Goal: Task Accomplishment & Management: Manage account settings

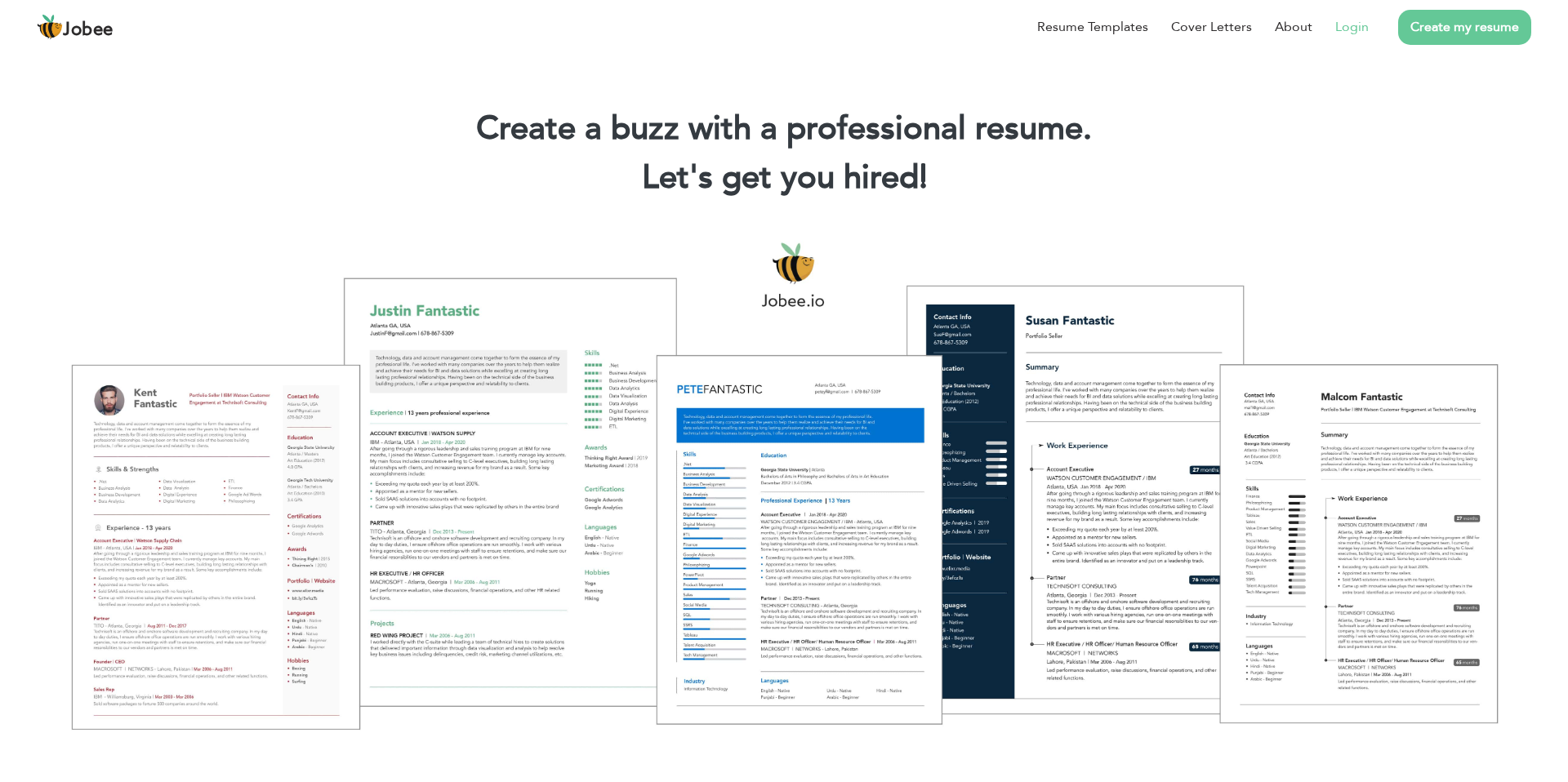
click at [1356, 27] on link "Login" at bounding box center [1352, 27] width 33 height 19
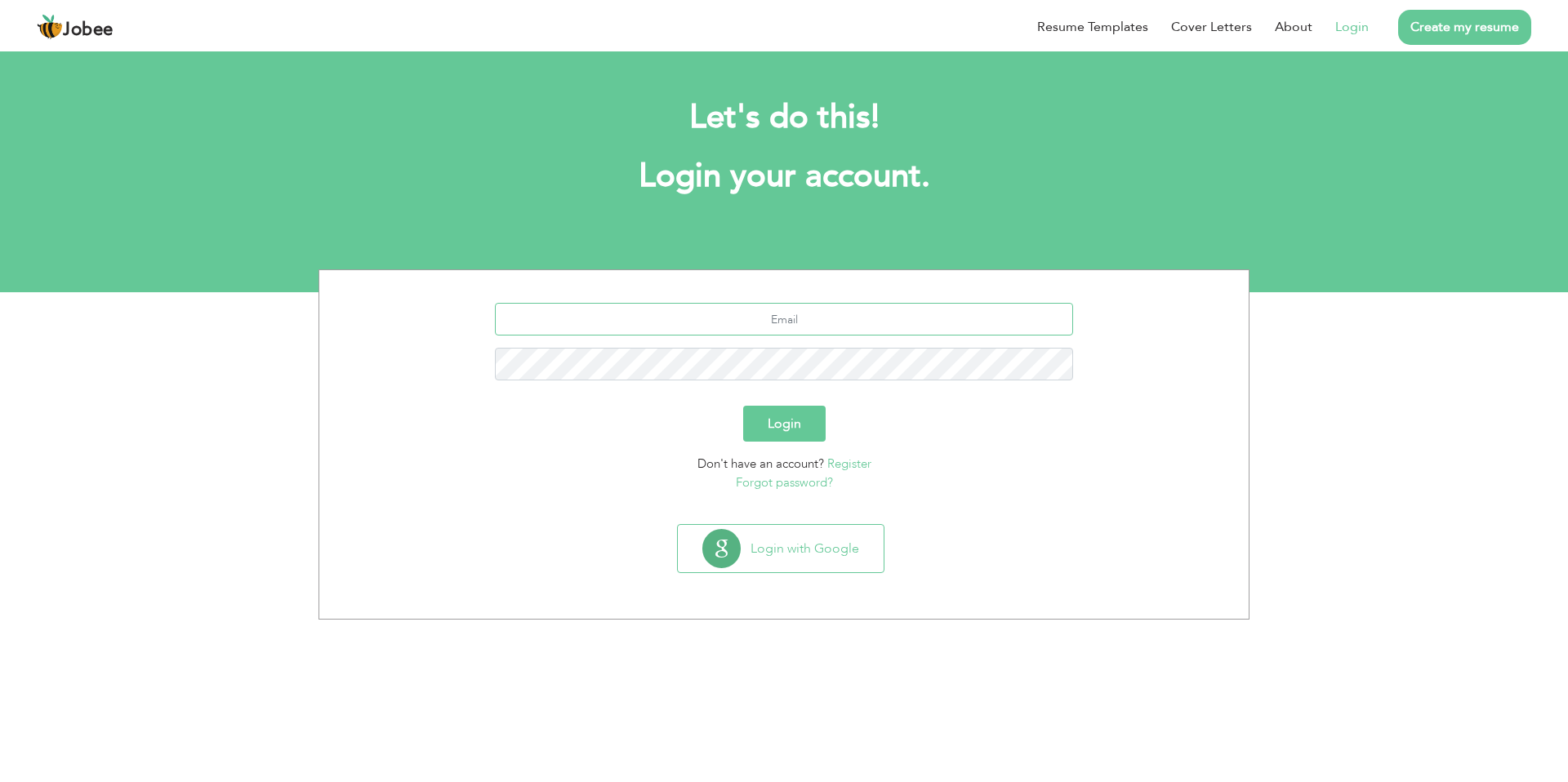
click at [917, 312] on input "text" at bounding box center [784, 319] width 579 height 33
click at [785, 532] on button "Login with Google" at bounding box center [781, 548] width 205 height 48
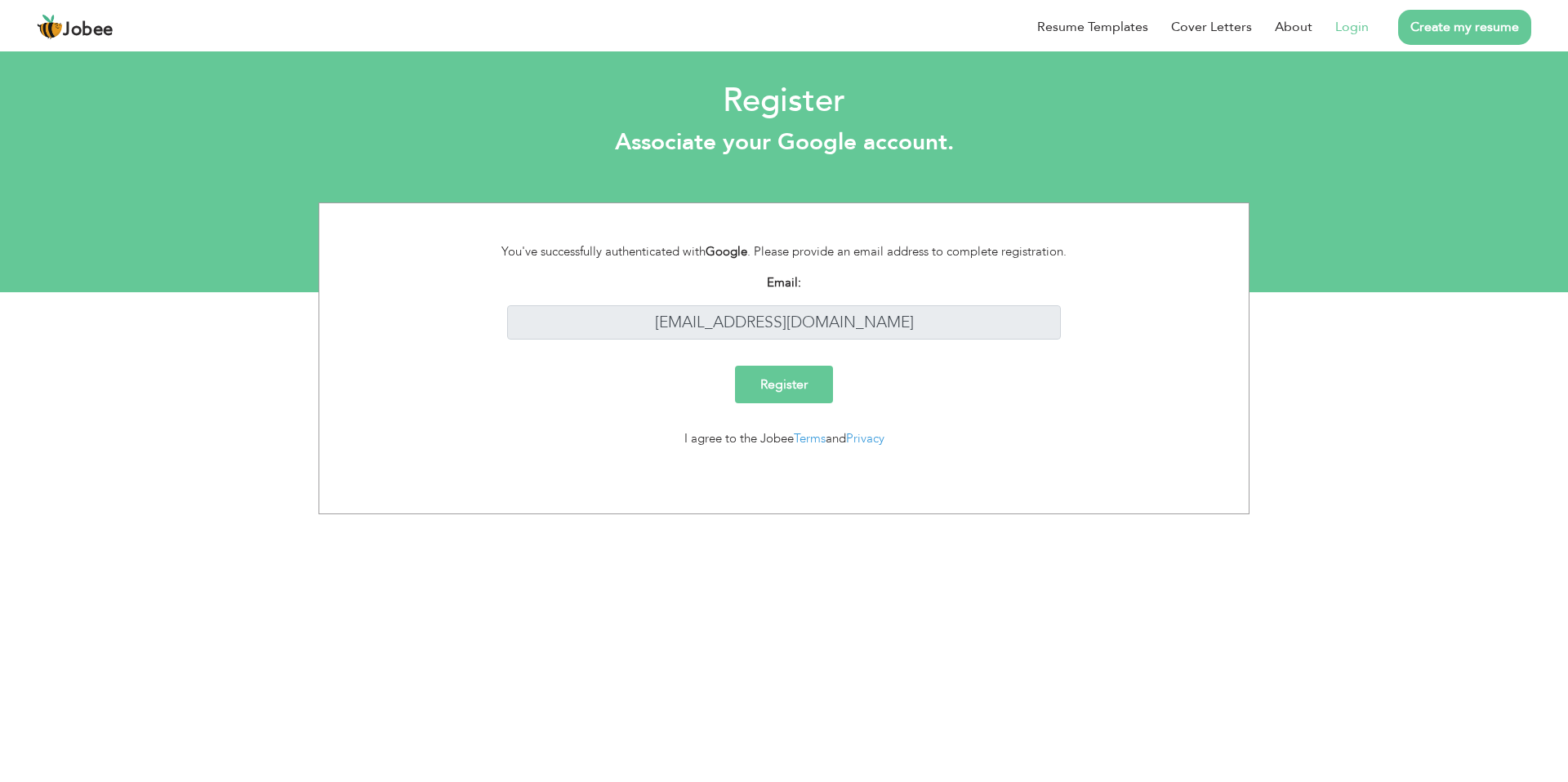
click at [812, 376] on input "Register" at bounding box center [783, 384] width 98 height 38
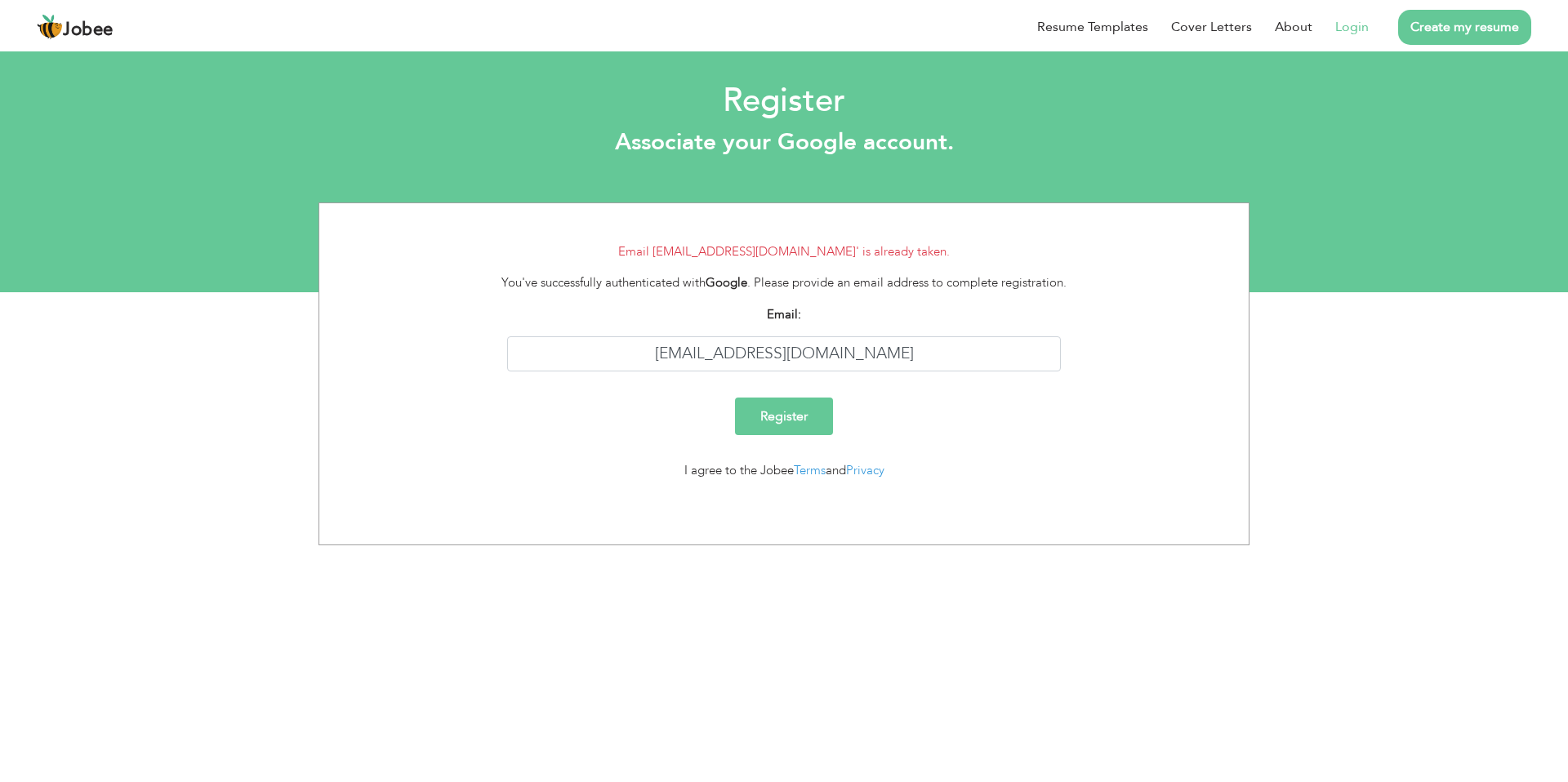
click at [1359, 33] on link "Login" at bounding box center [1352, 27] width 33 height 19
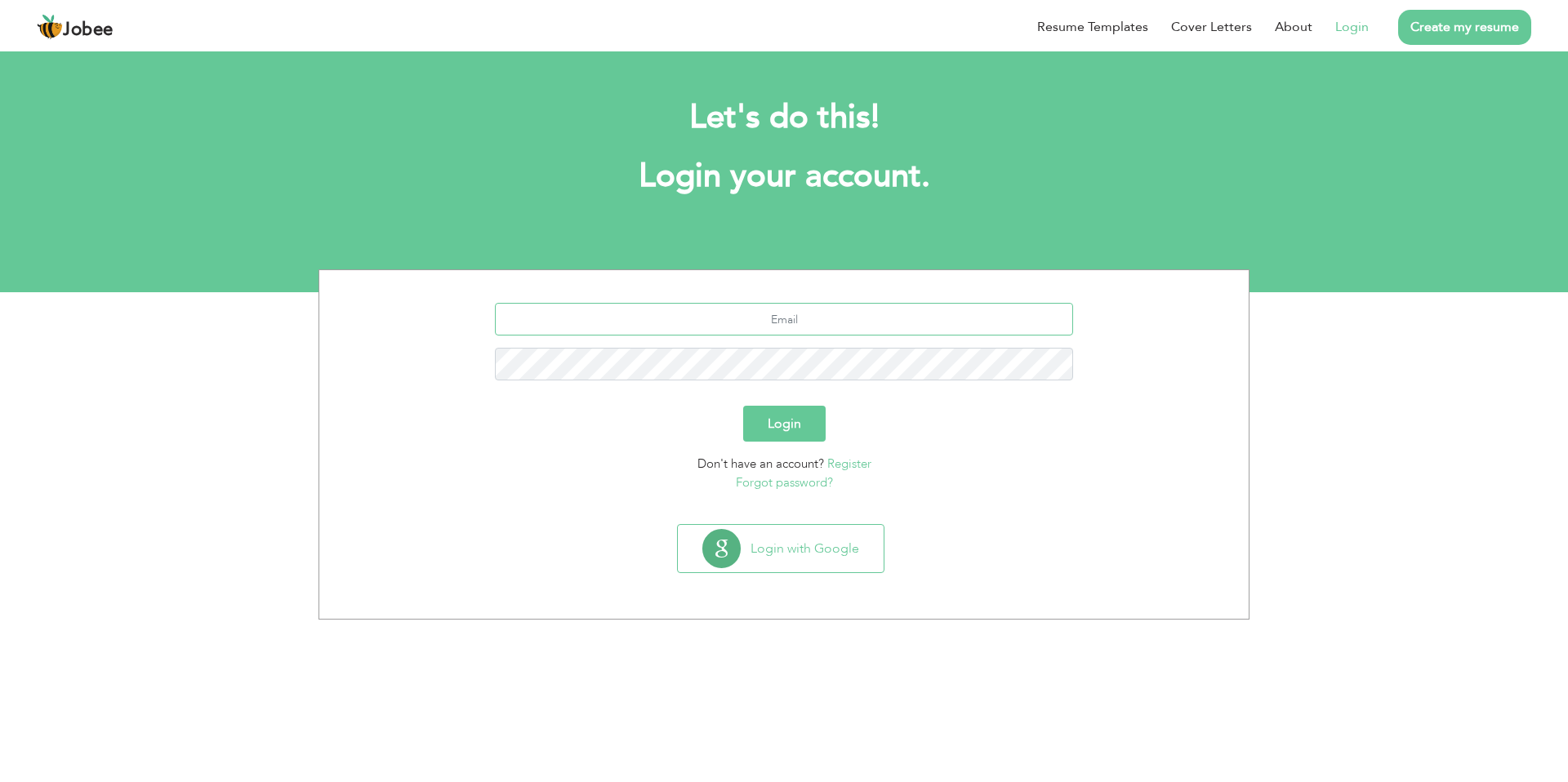
click at [812, 320] on input "text" at bounding box center [784, 319] width 579 height 33
click at [808, 541] on button "Login with Google" at bounding box center [781, 548] width 205 height 48
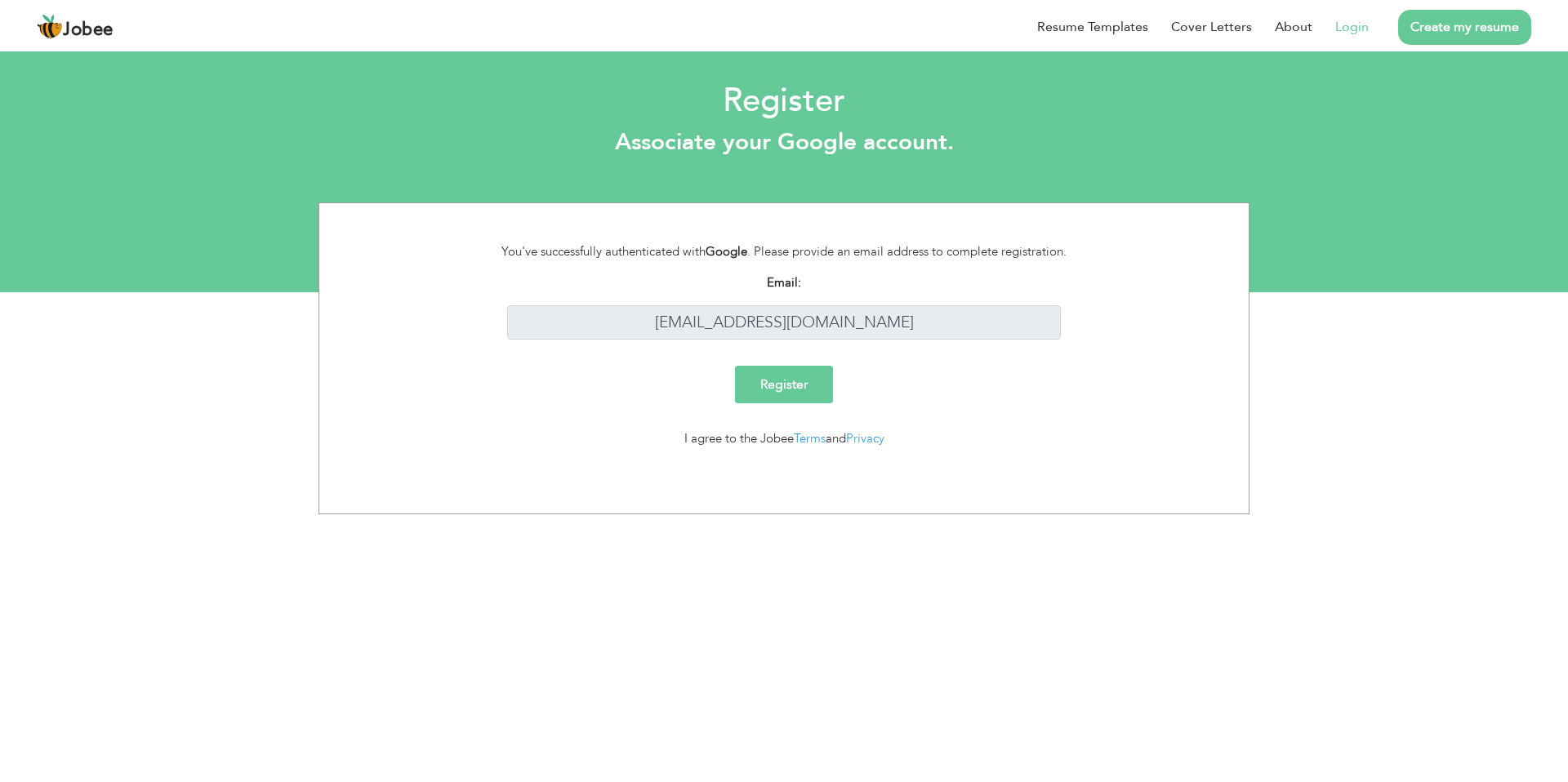
click at [788, 381] on input "Register" at bounding box center [783, 384] width 98 height 38
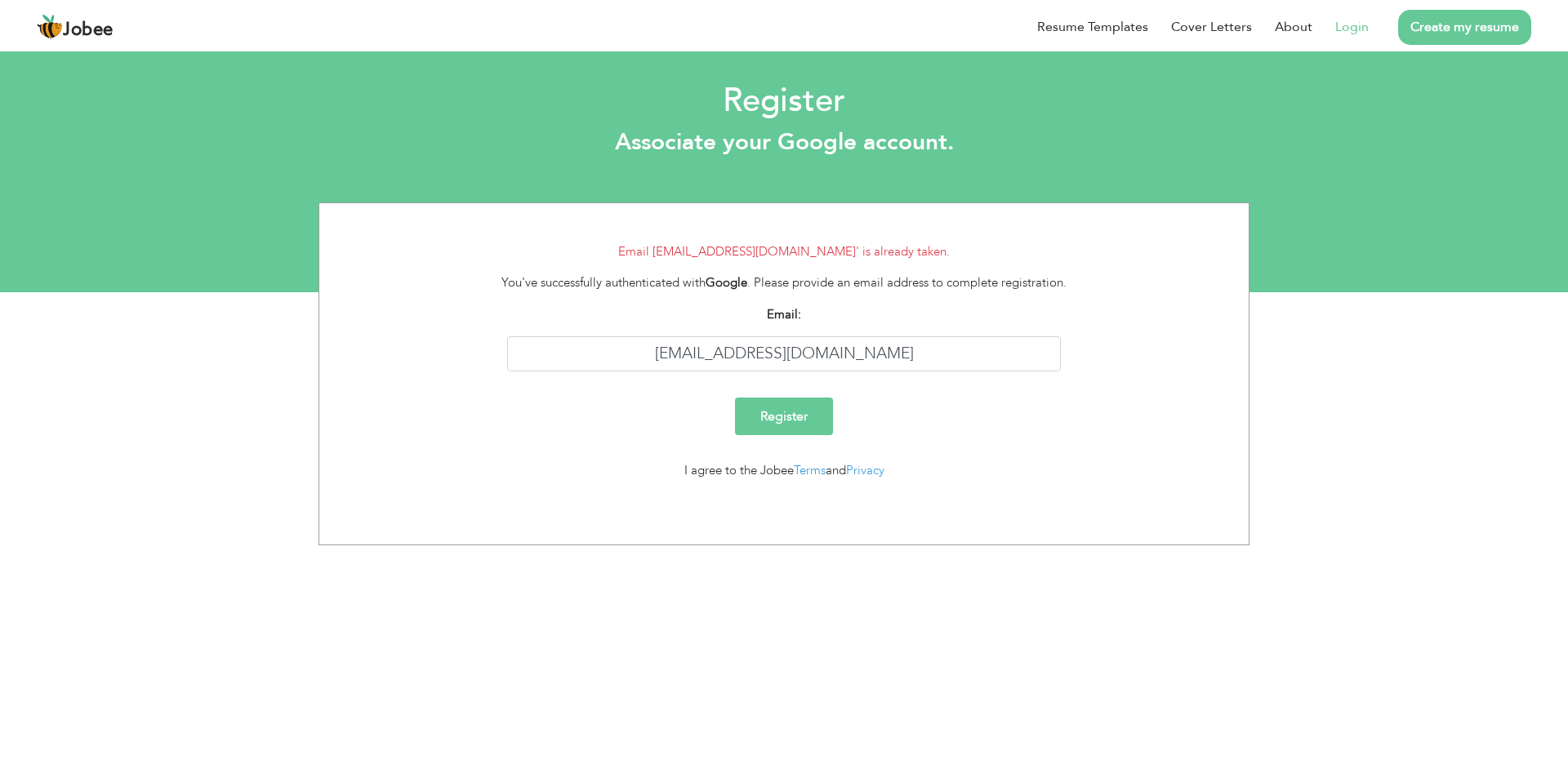
click at [1347, 29] on link "Login" at bounding box center [1352, 27] width 33 height 19
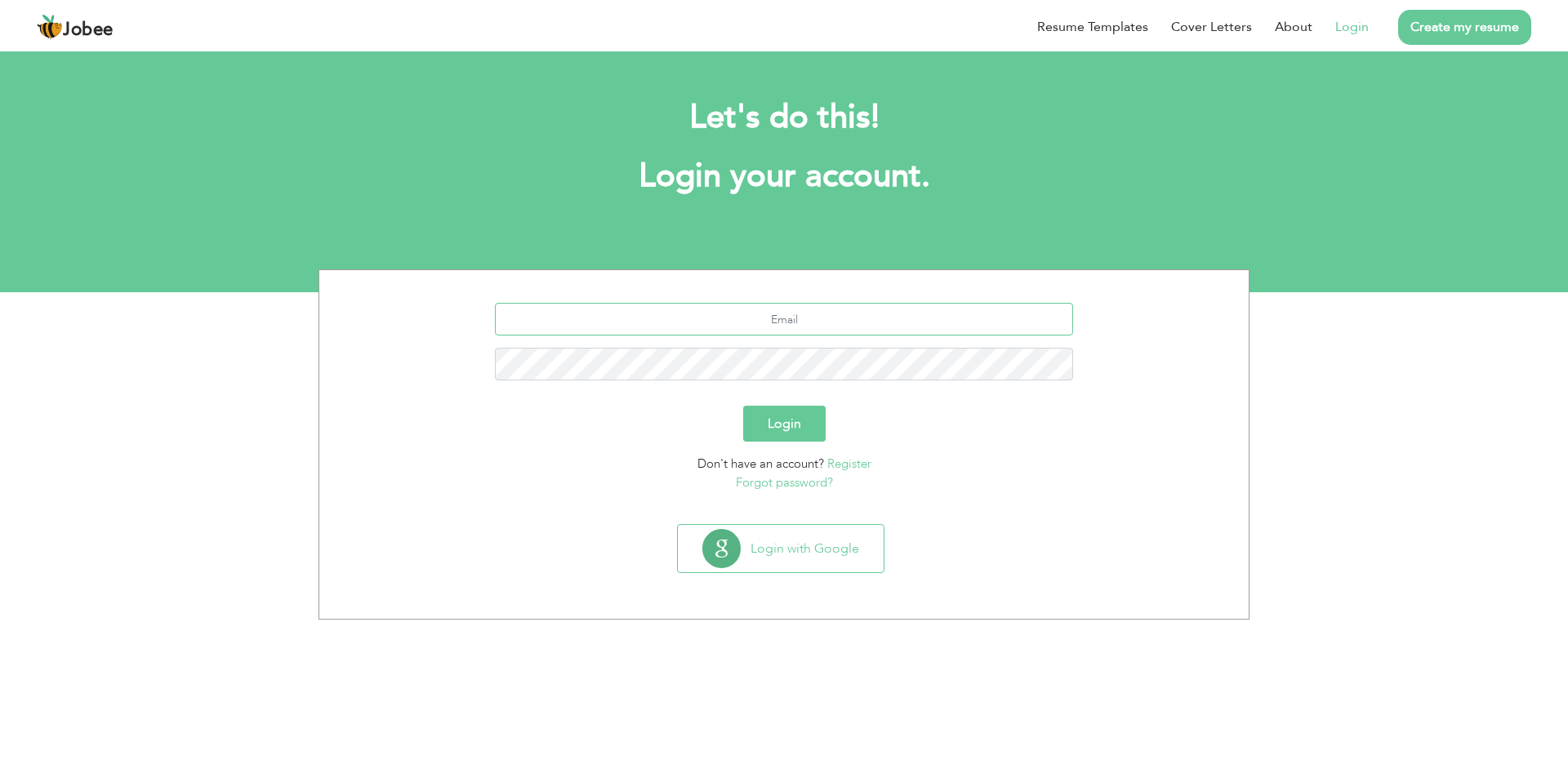
click at [792, 325] on input "text" at bounding box center [784, 319] width 579 height 33
type input "[EMAIL_ADDRESS][DOMAIN_NAME]"
click at [797, 429] on button "Login" at bounding box center [784, 423] width 83 height 36
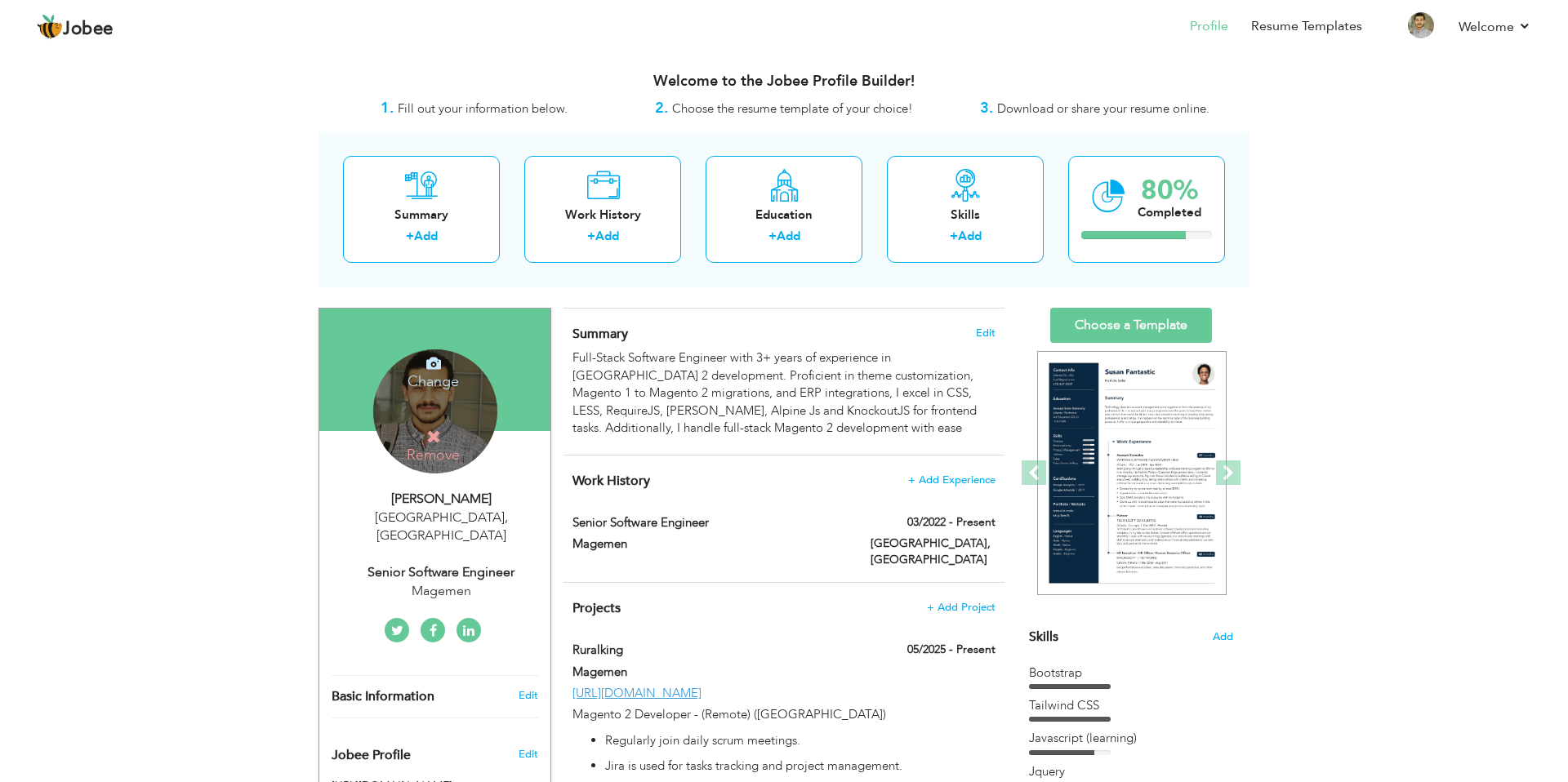
click at [432, 439] on icon at bounding box center [434, 436] width 15 height 15
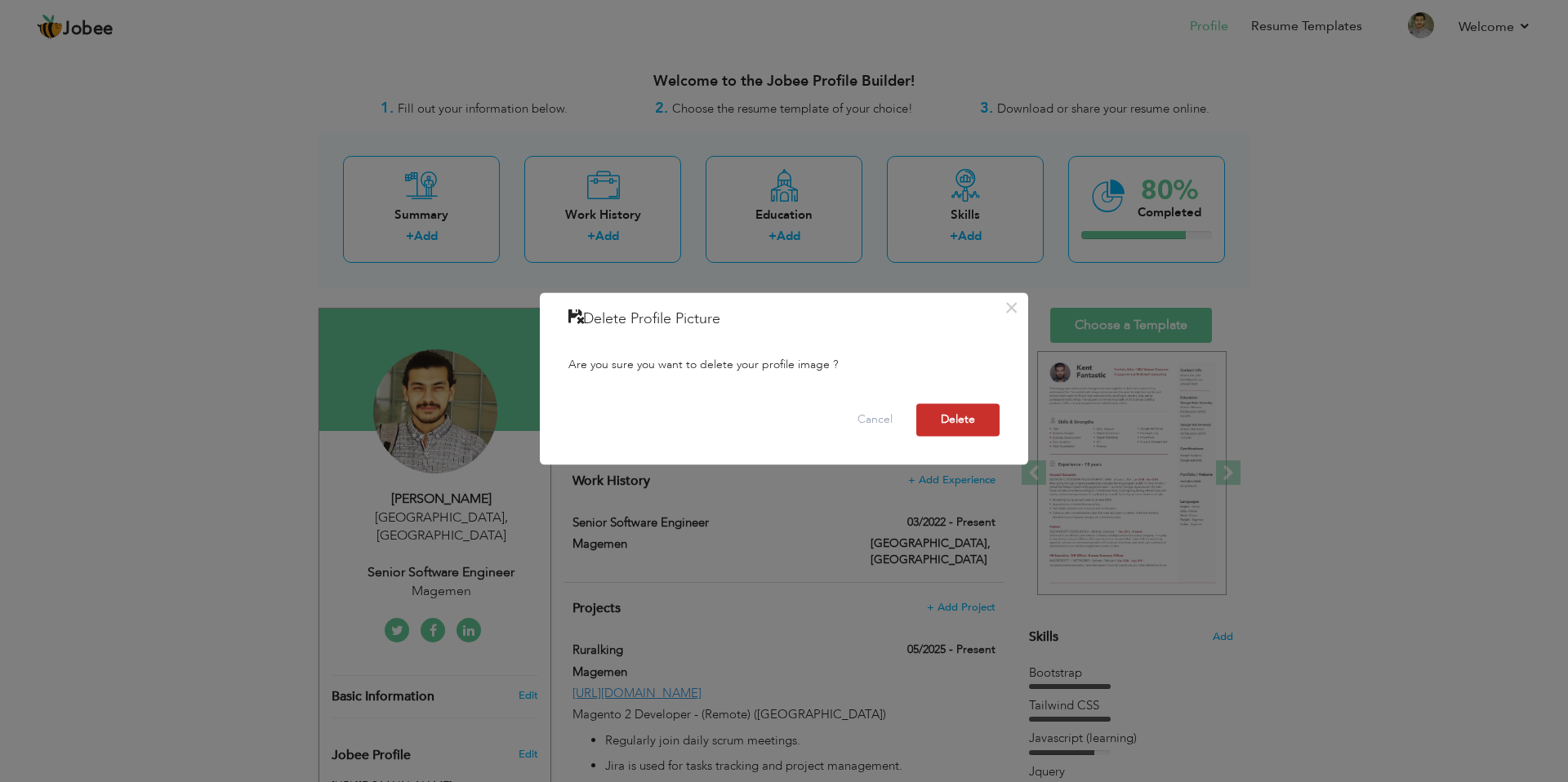
click at [958, 414] on button "Delete" at bounding box center [958, 420] width 83 height 33
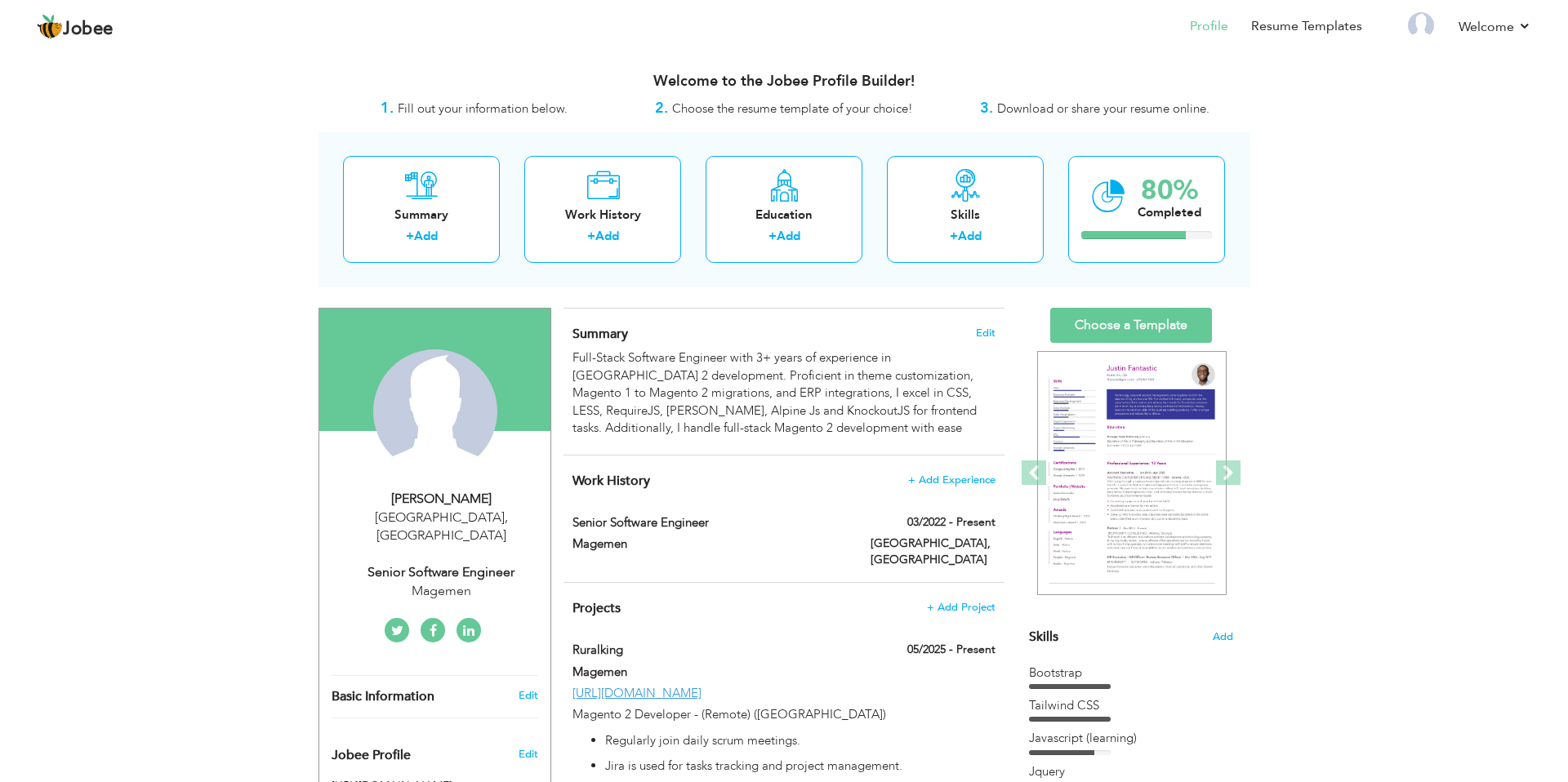
click at [456, 494] on div "Huzaifa Ramzan" at bounding box center [441, 499] width 219 height 18
type input "Huzaifa"
type input "Ramzan"
type input "03075344202"
select select "number:166"
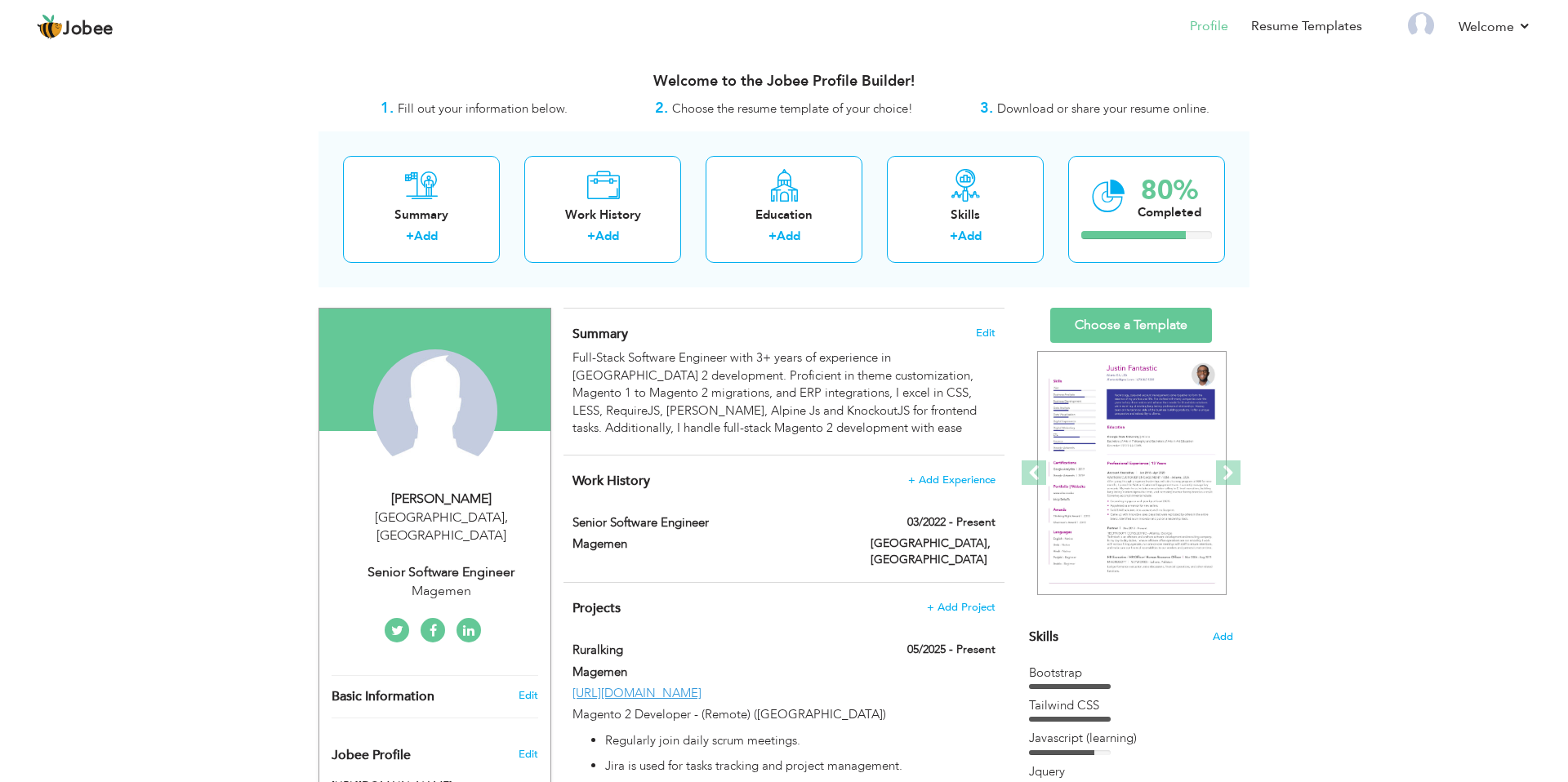
type input "[GEOGRAPHIC_DATA]"
select select "number:5"
type input "Magemen"
type input "Senior Software Engineer"
type input "https://www.linkedin.com/in/huzaifa-ramzan-25749a187/"
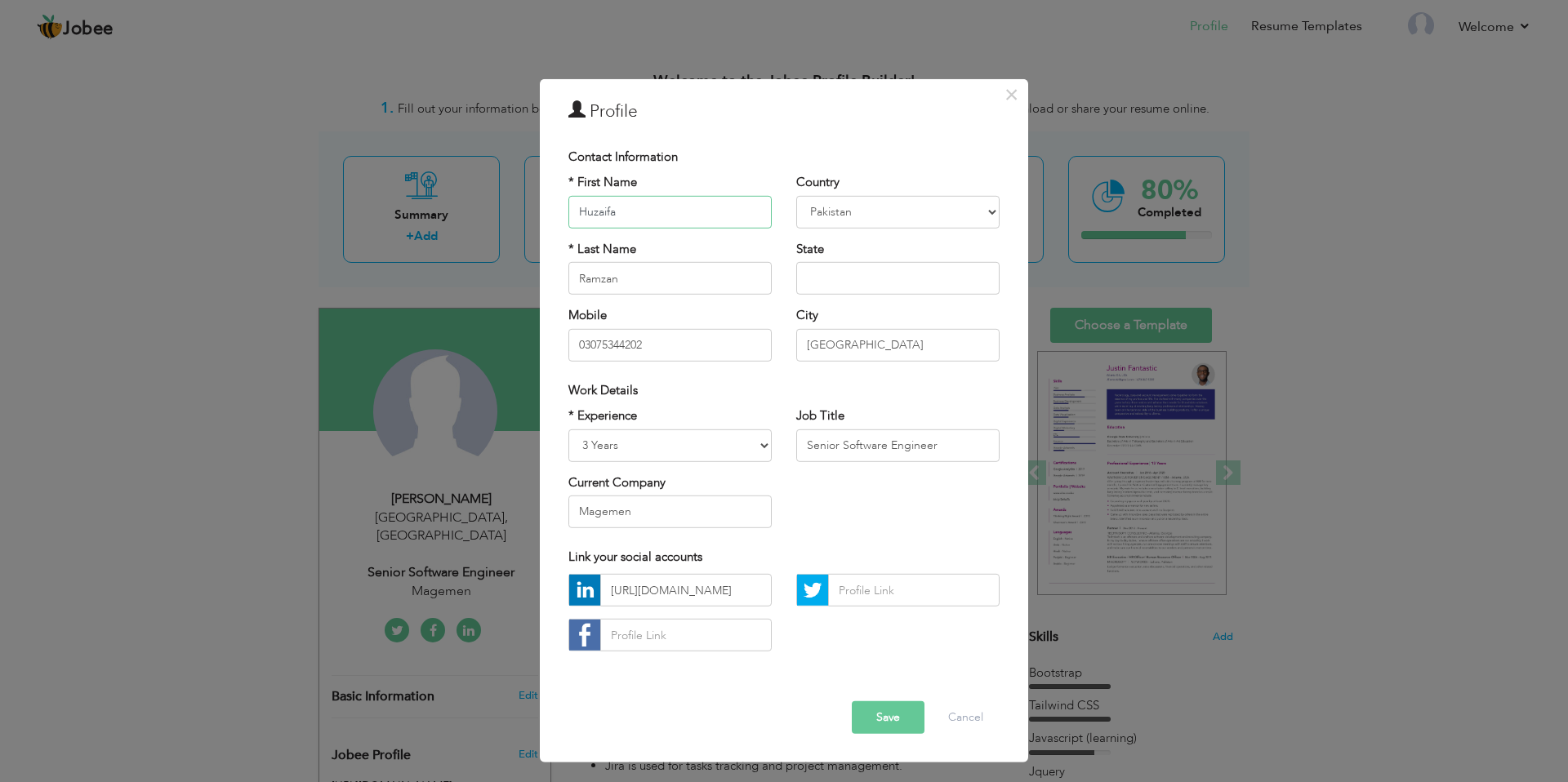
paste input "text"
click at [626, 208] on input "text" at bounding box center [670, 212] width 204 height 33
click at [621, 212] on input "text" at bounding box center [670, 212] width 204 height 33
click at [627, 211] on input "text" at bounding box center [670, 212] width 204 height 33
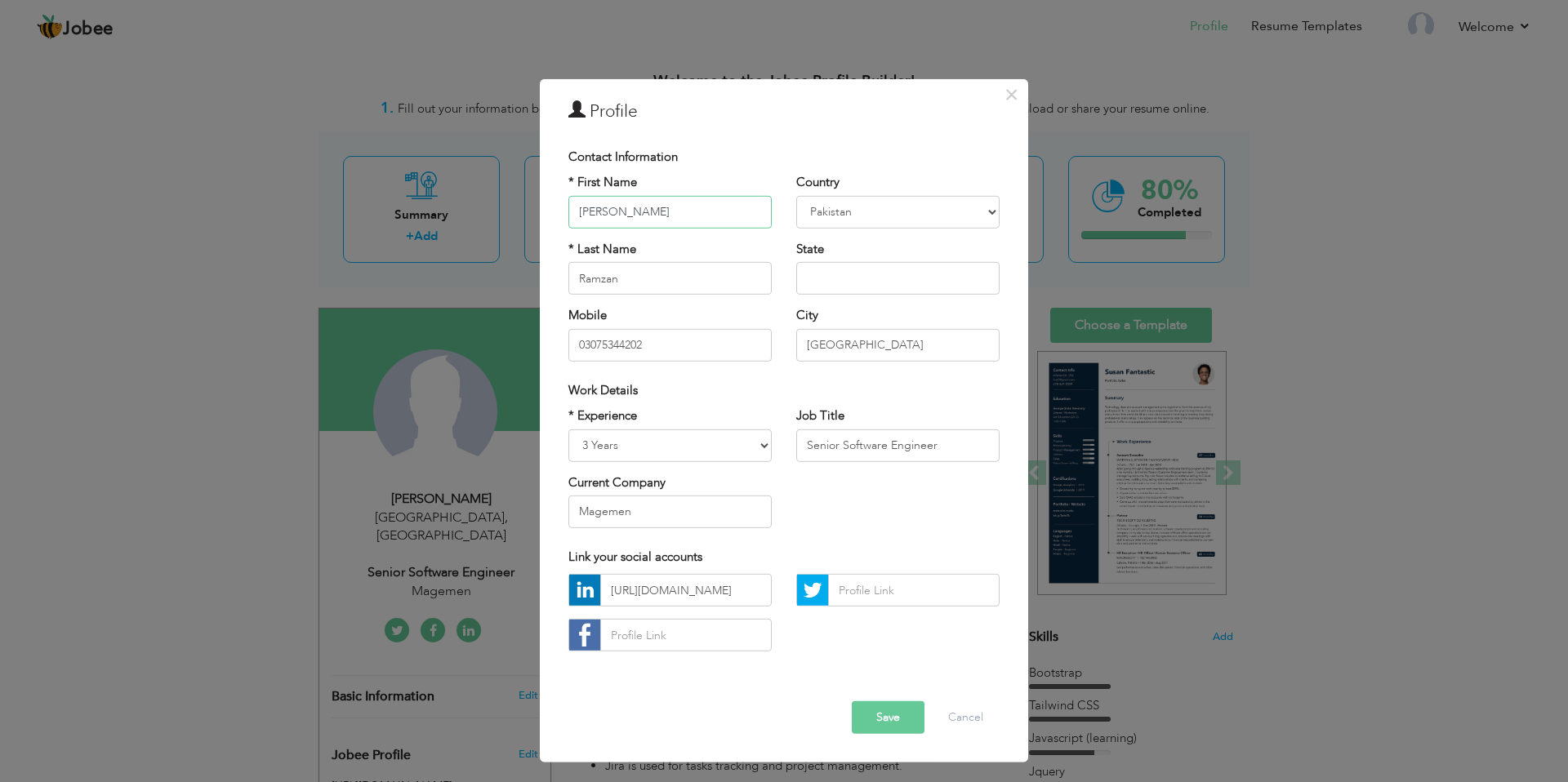
type input "[PERSON_NAME]"
click at [868, 286] on input "text" at bounding box center [898, 278] width 204 height 33
type input "[GEOGRAPHIC_DATA]"
click at [691, 345] on input "03075344202" at bounding box center [670, 344] width 204 height 33
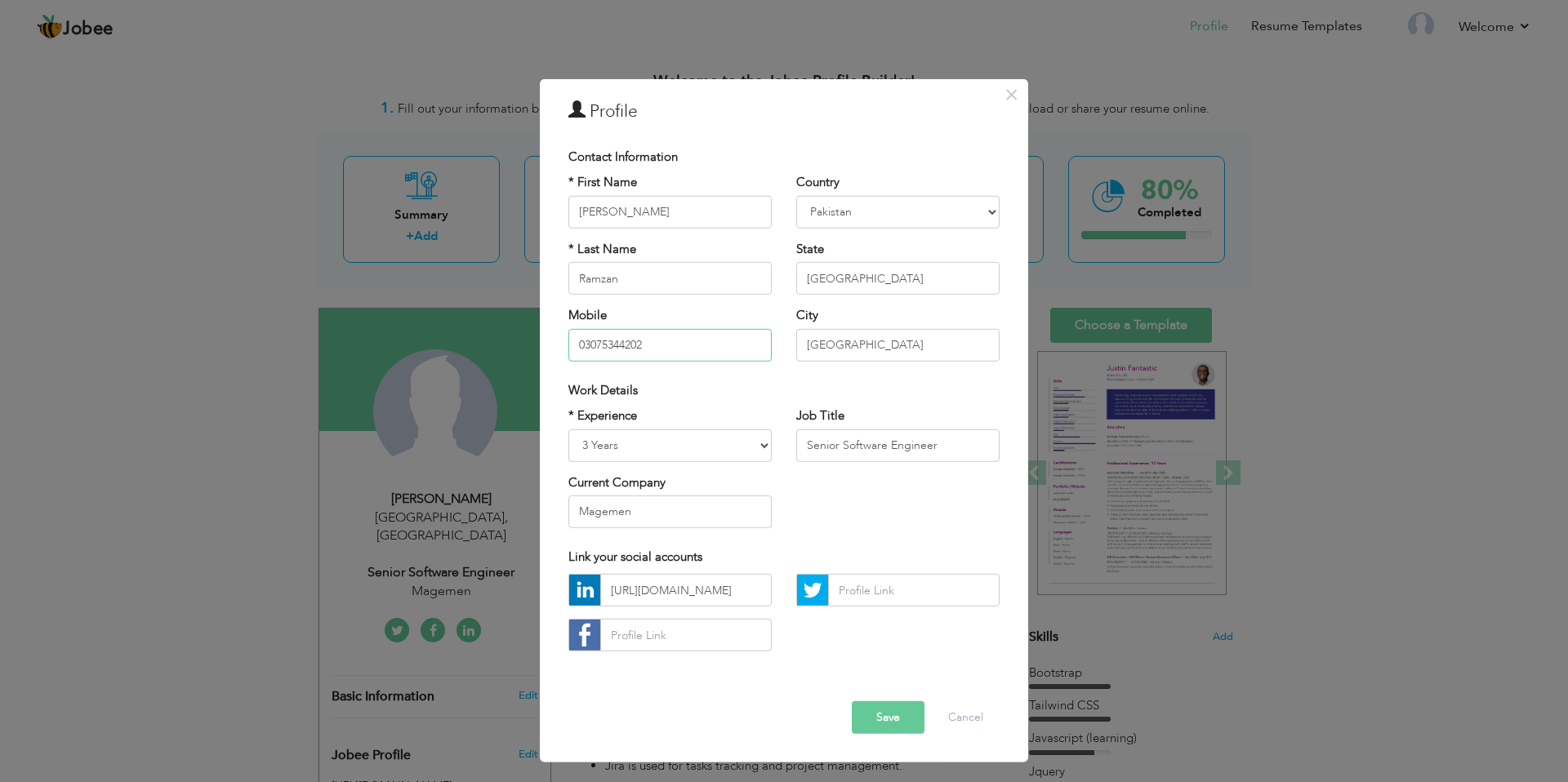
paste input "21-4678691"
click at [608, 345] on input "0321-4678691" at bounding box center [670, 344] width 204 height 33
type input "03214678691"
click at [876, 446] on input "Senior Software Engineer" at bounding box center [898, 444] width 204 height 33
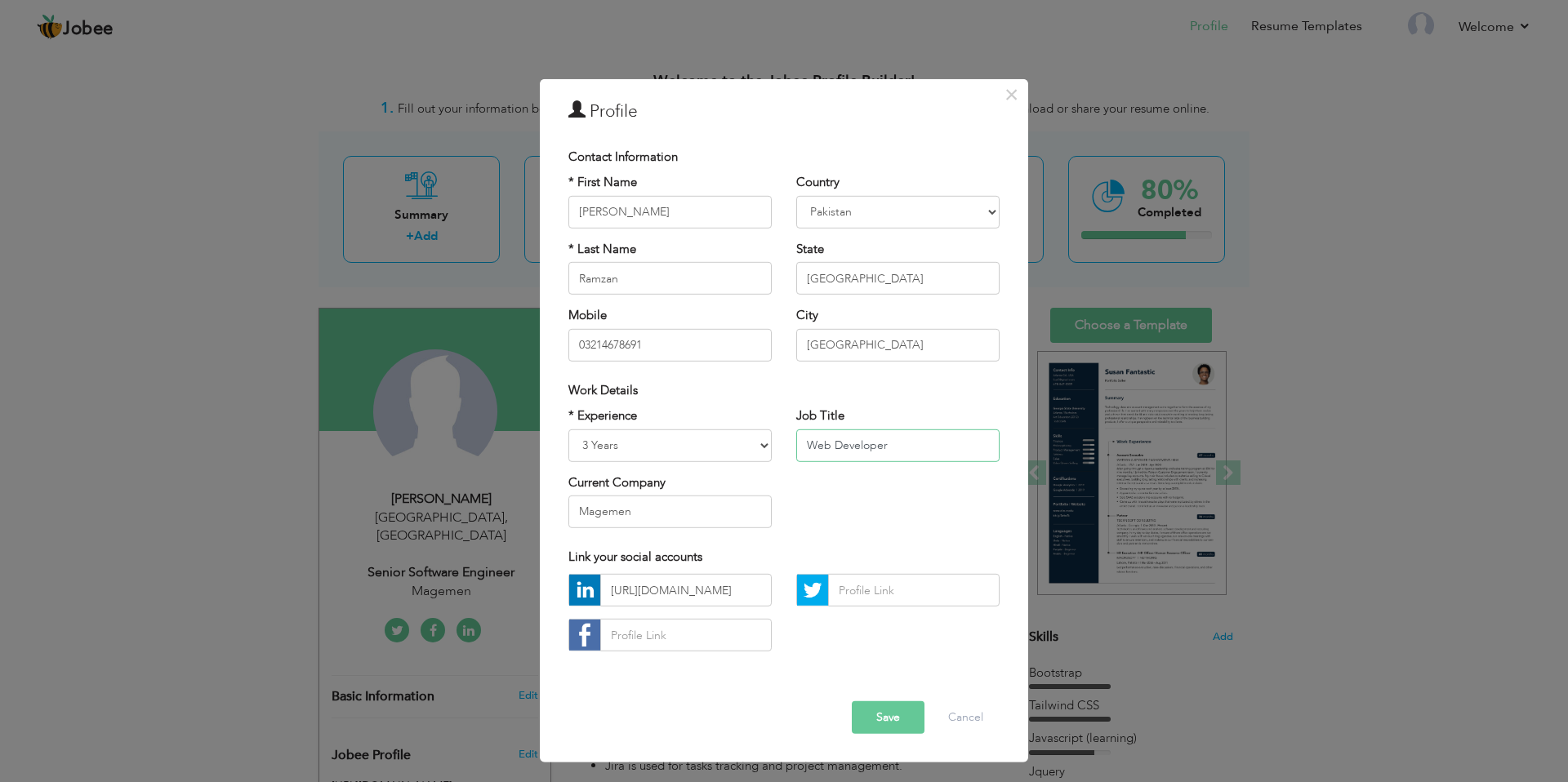
type input "Web Developer"
click at [671, 510] on input "Magemen" at bounding box center [670, 512] width 204 height 33
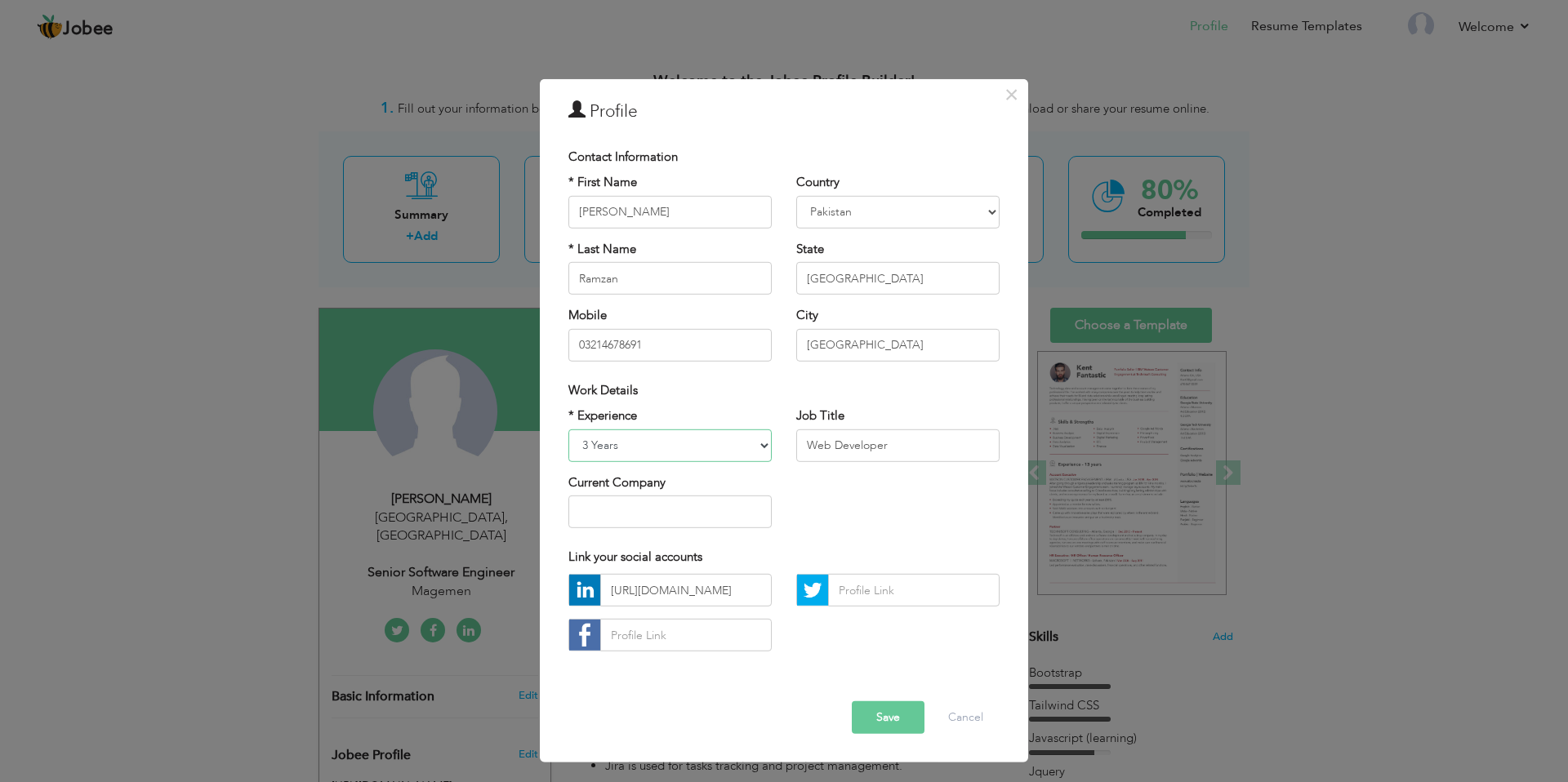
click at [728, 455] on select "Entry Level Less than 1 Year 1 Year 2 Years 3 Years 4 Years 5 Years 6 Years 7 Y…" at bounding box center [670, 444] width 204 height 33
select select "number:1"
click at [569, 428] on select "Entry Level Less than 1 Year 1 Year 2 Years 3 Years 4 Years 5 Years 6 Years 7 Y…" at bounding box center [670, 444] width 204 height 33
click at [787, 523] on div "* Experience Entry Level Less than 1 Year 1 Year 2 Years 3 Years 4 Years 5 Year…" at bounding box center [784, 473] width 456 height 133
click at [729, 584] on input "https://www.linkedin.com/in/huzaifa-ramzan-25749a187/" at bounding box center [685, 590] width 171 height 33
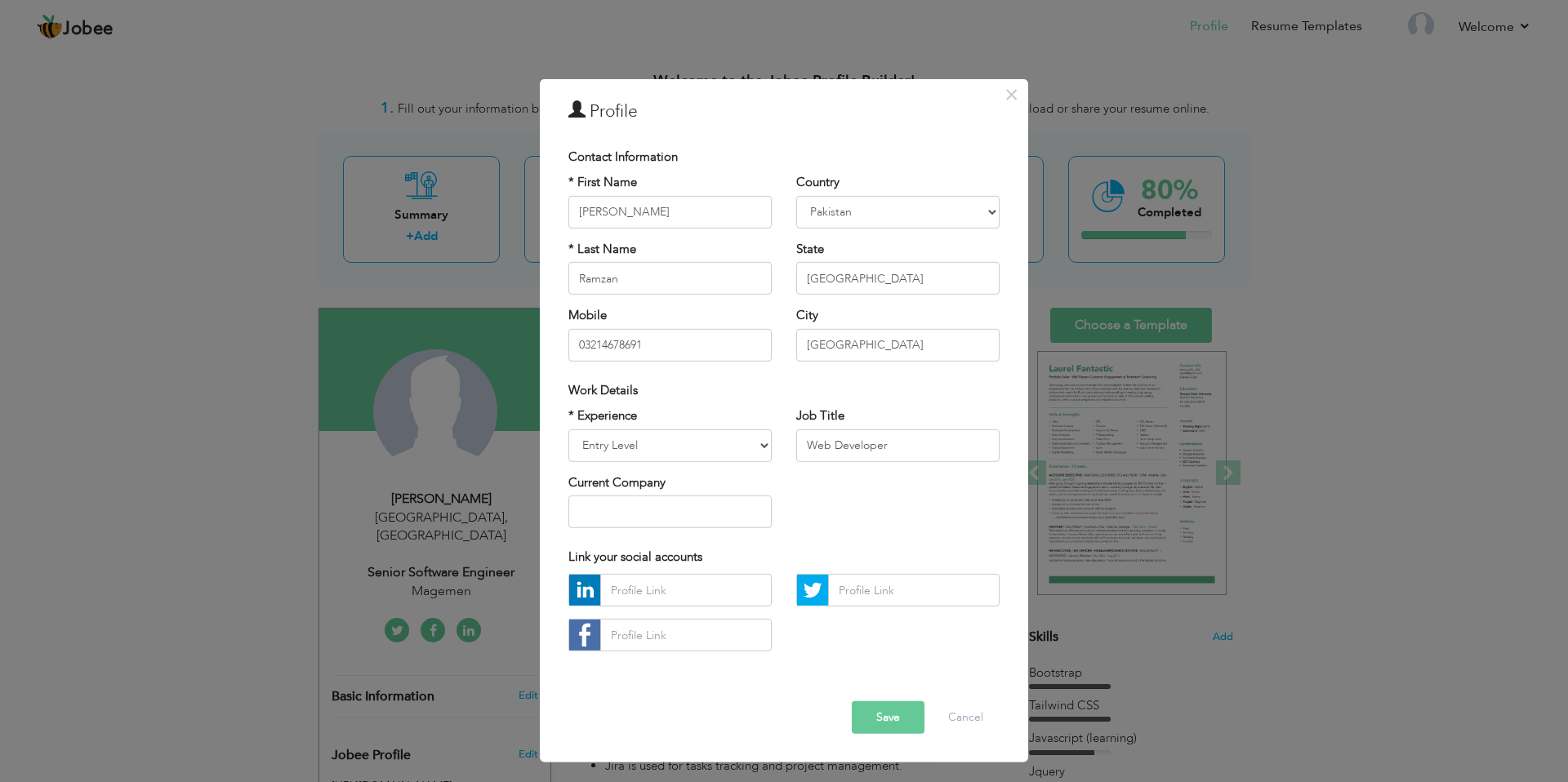
click at [890, 716] on button "Save" at bounding box center [888, 717] width 73 height 33
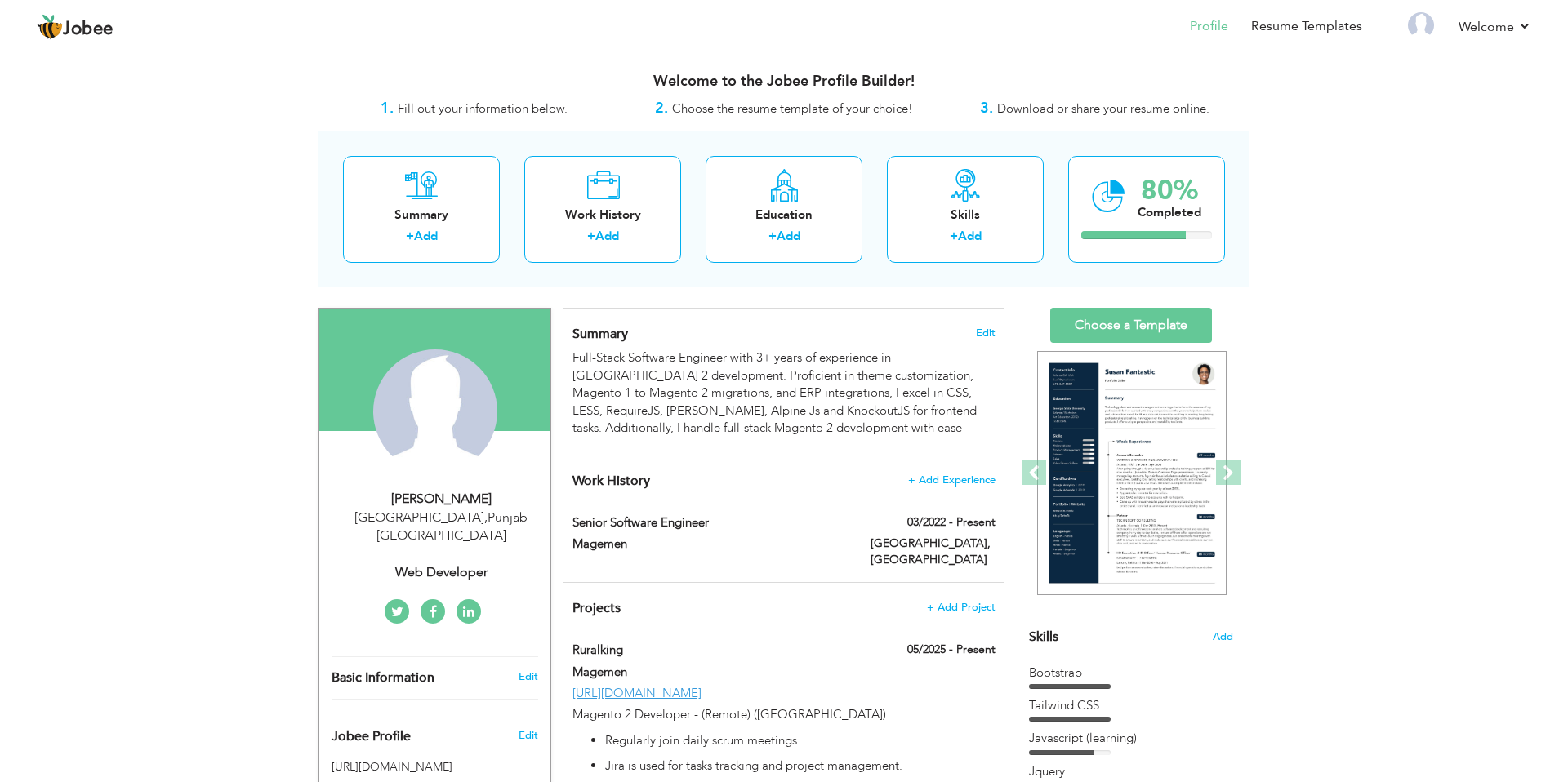
click at [470, 517] on div "Lahore , Punjab Pakistan" at bounding box center [441, 527] width 219 height 38
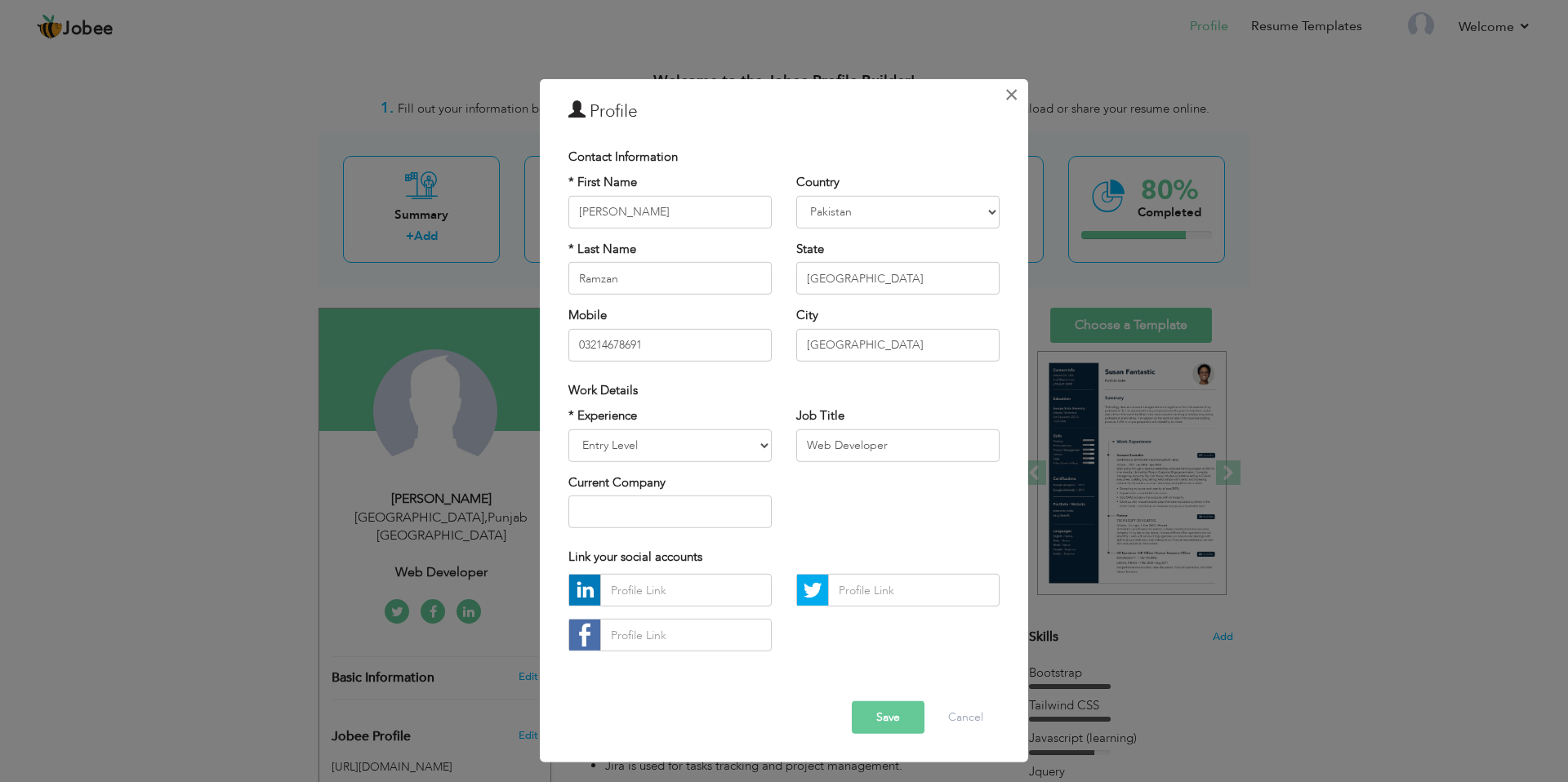
click at [1008, 98] on span "×" at bounding box center [1011, 94] width 14 height 29
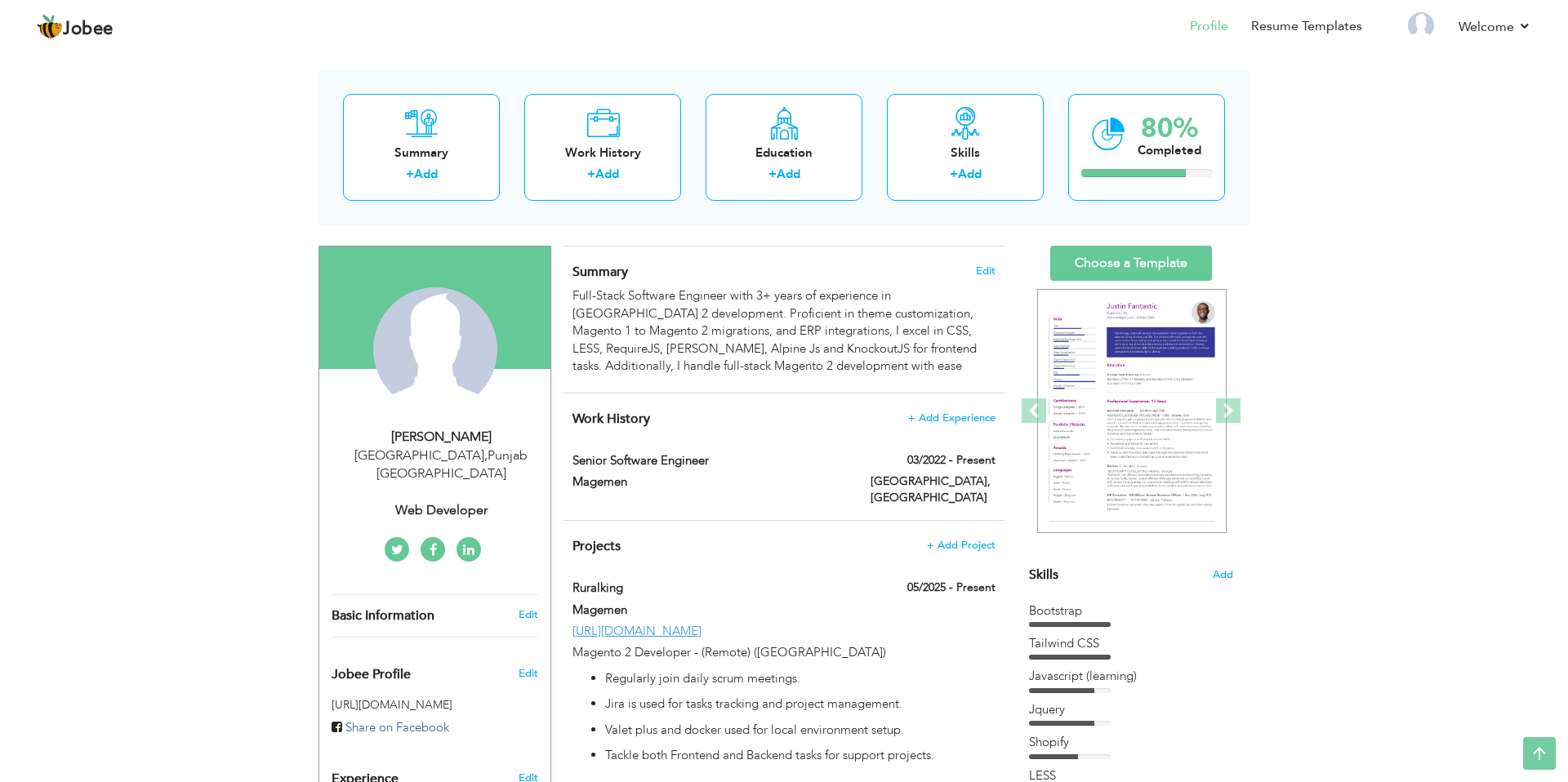
scroll to position [43, 0]
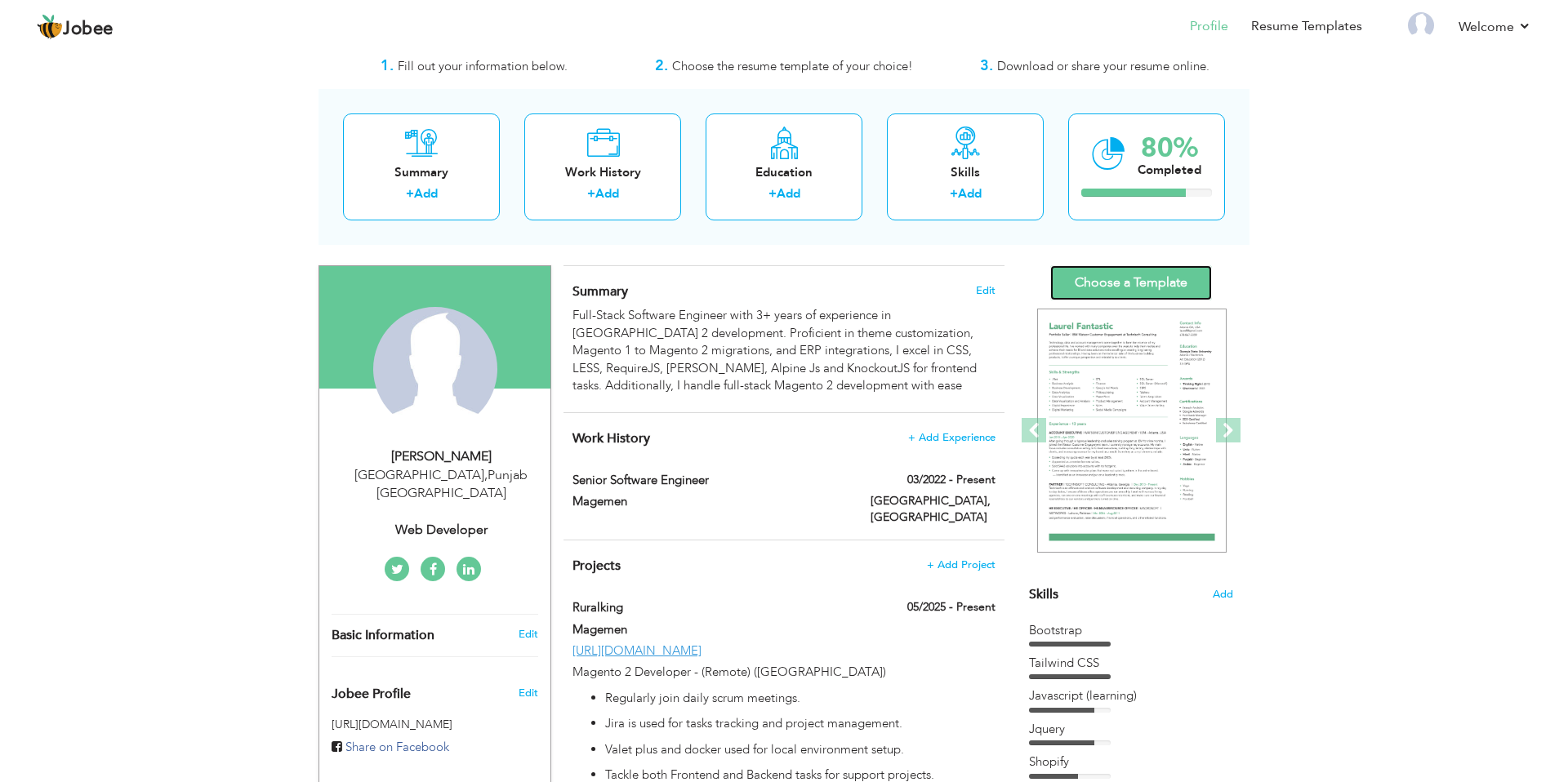
click at [1138, 274] on link "Choose a Template" at bounding box center [1131, 283] width 162 height 35
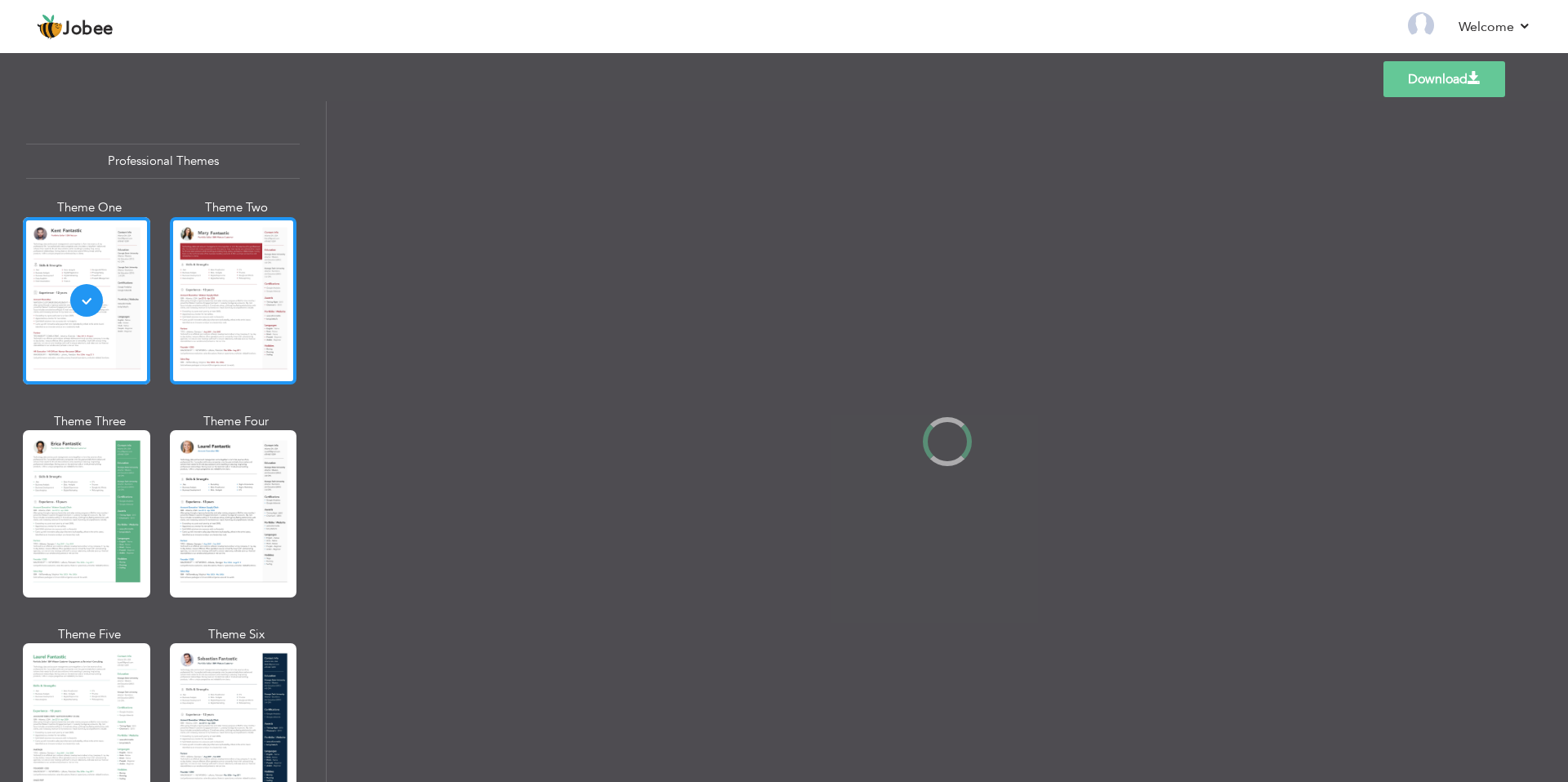
click at [252, 316] on div at bounding box center [233, 300] width 128 height 168
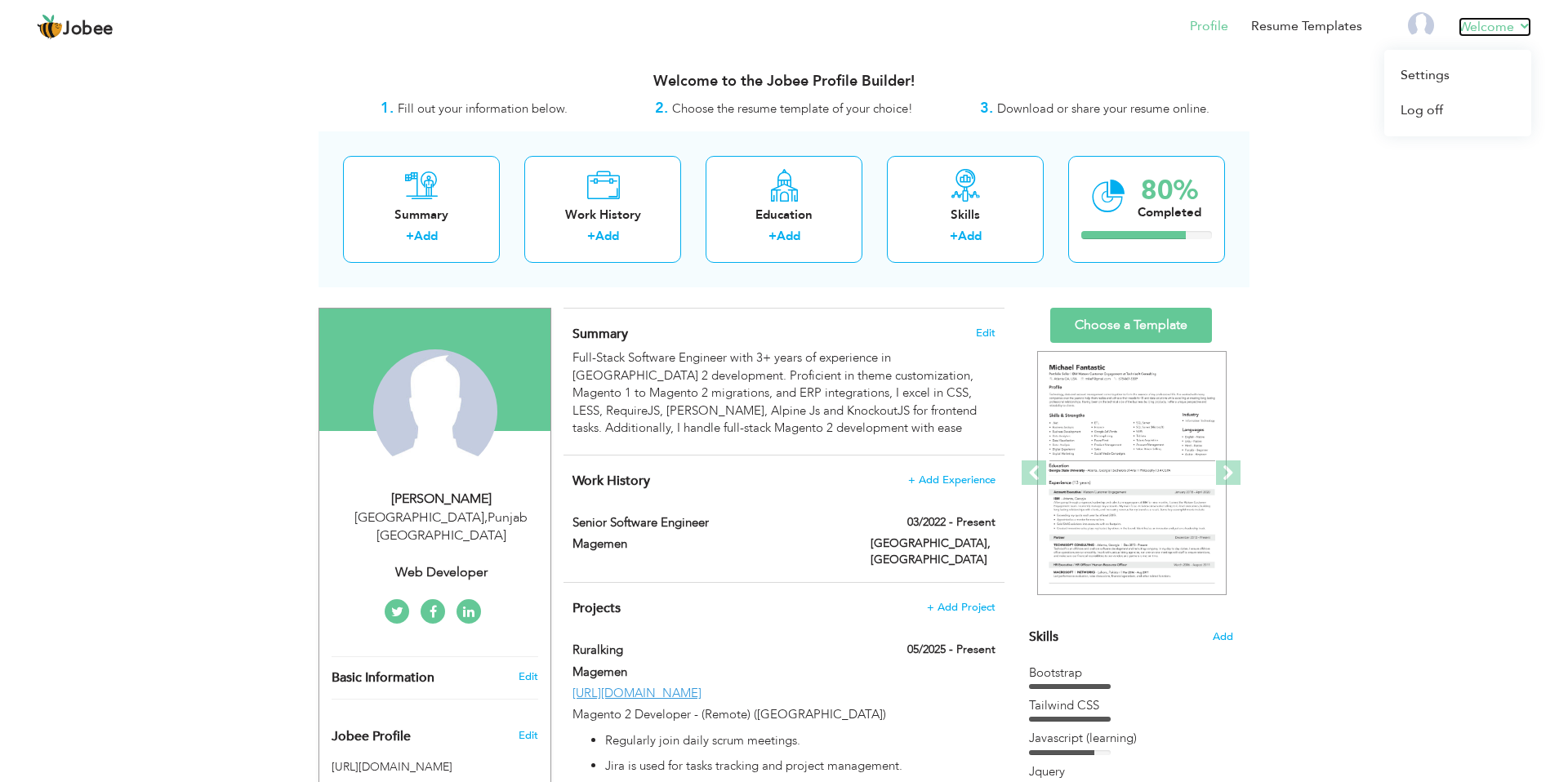
click at [1463, 30] on link "Welcome" at bounding box center [1495, 27] width 73 height 19
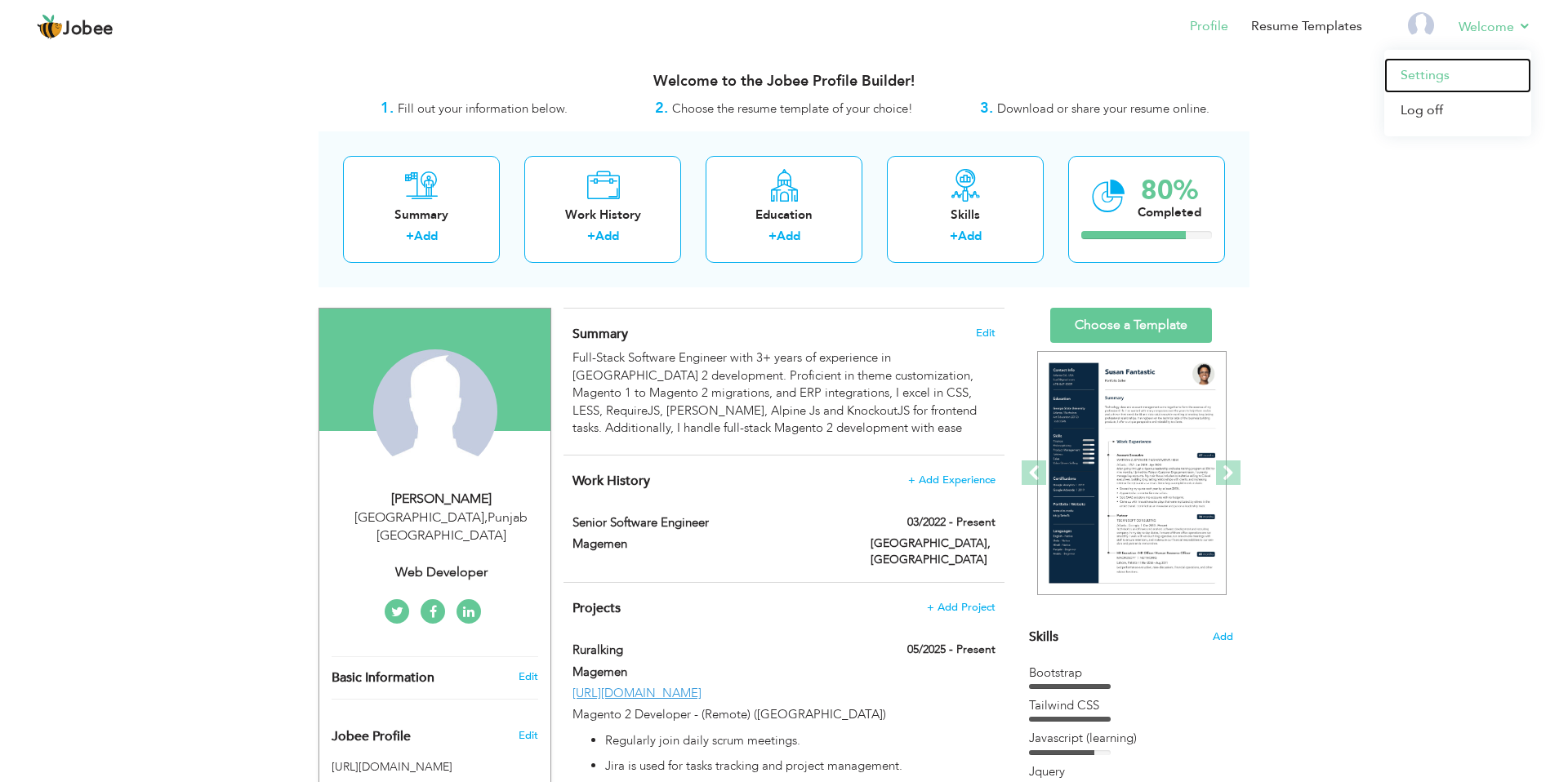
click at [1439, 74] on link "Settings" at bounding box center [1458, 75] width 147 height 35
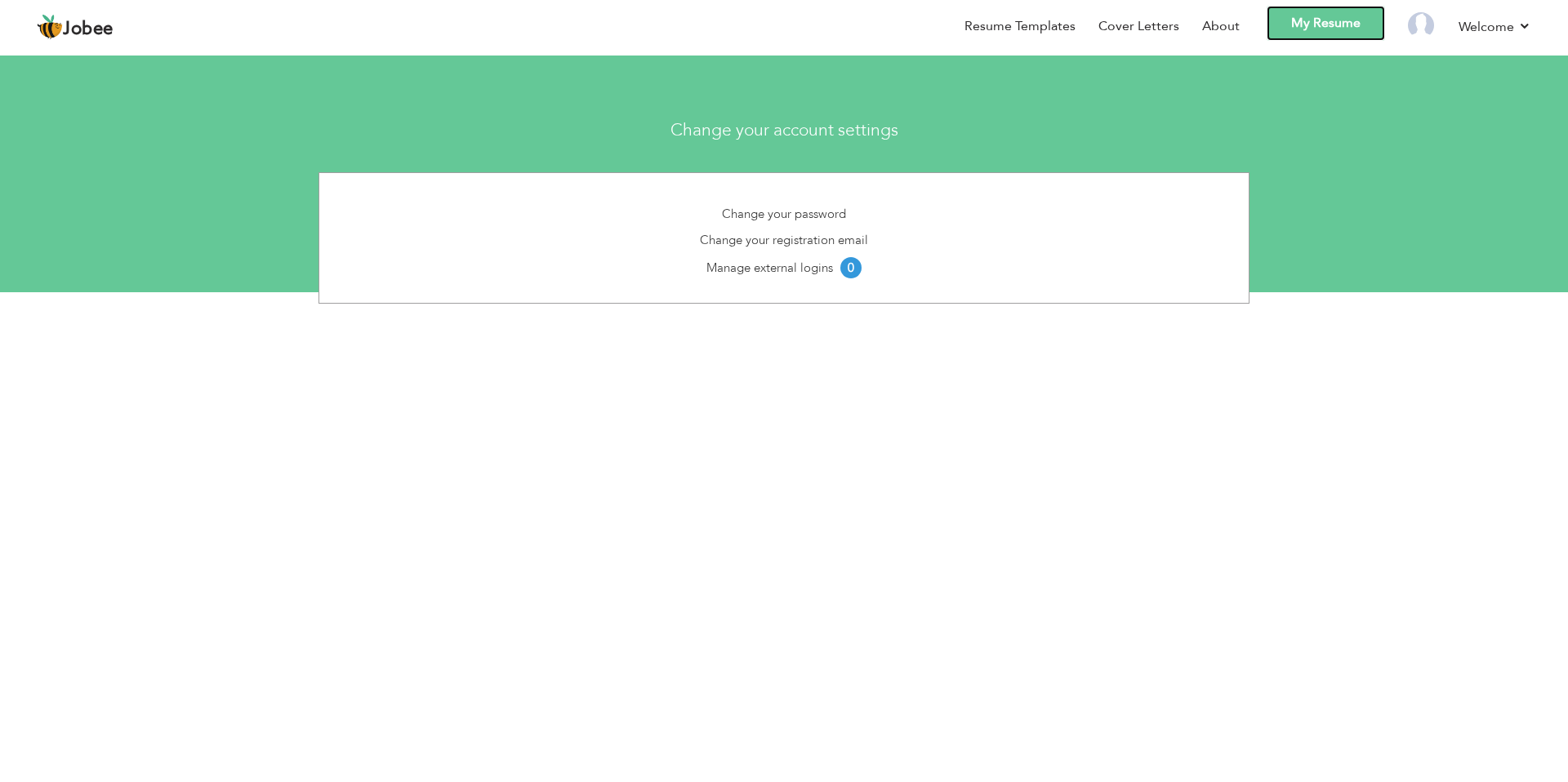
click at [1338, 18] on link "My Resume" at bounding box center [1326, 23] width 119 height 35
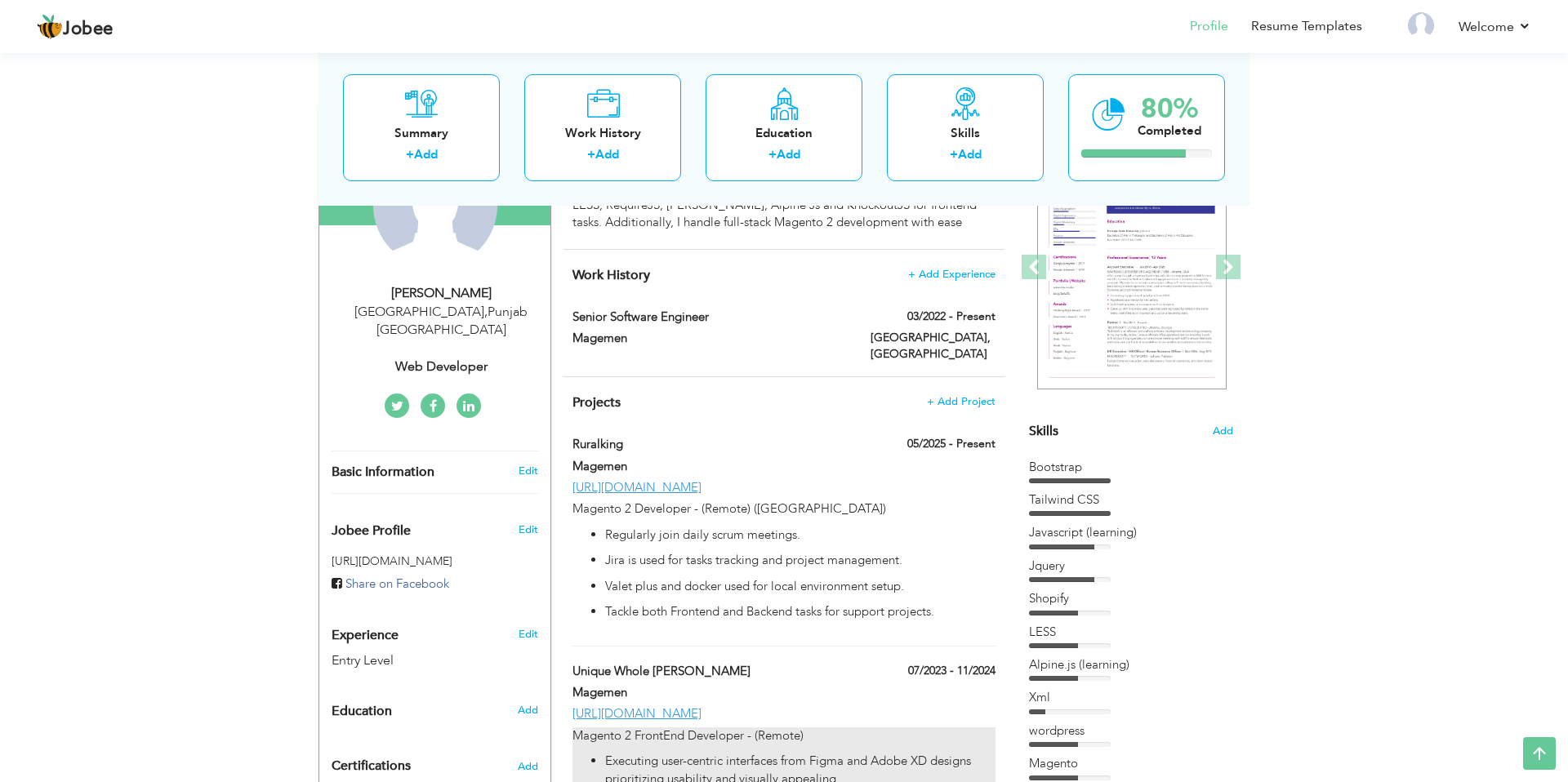
scroll to position [165, 0]
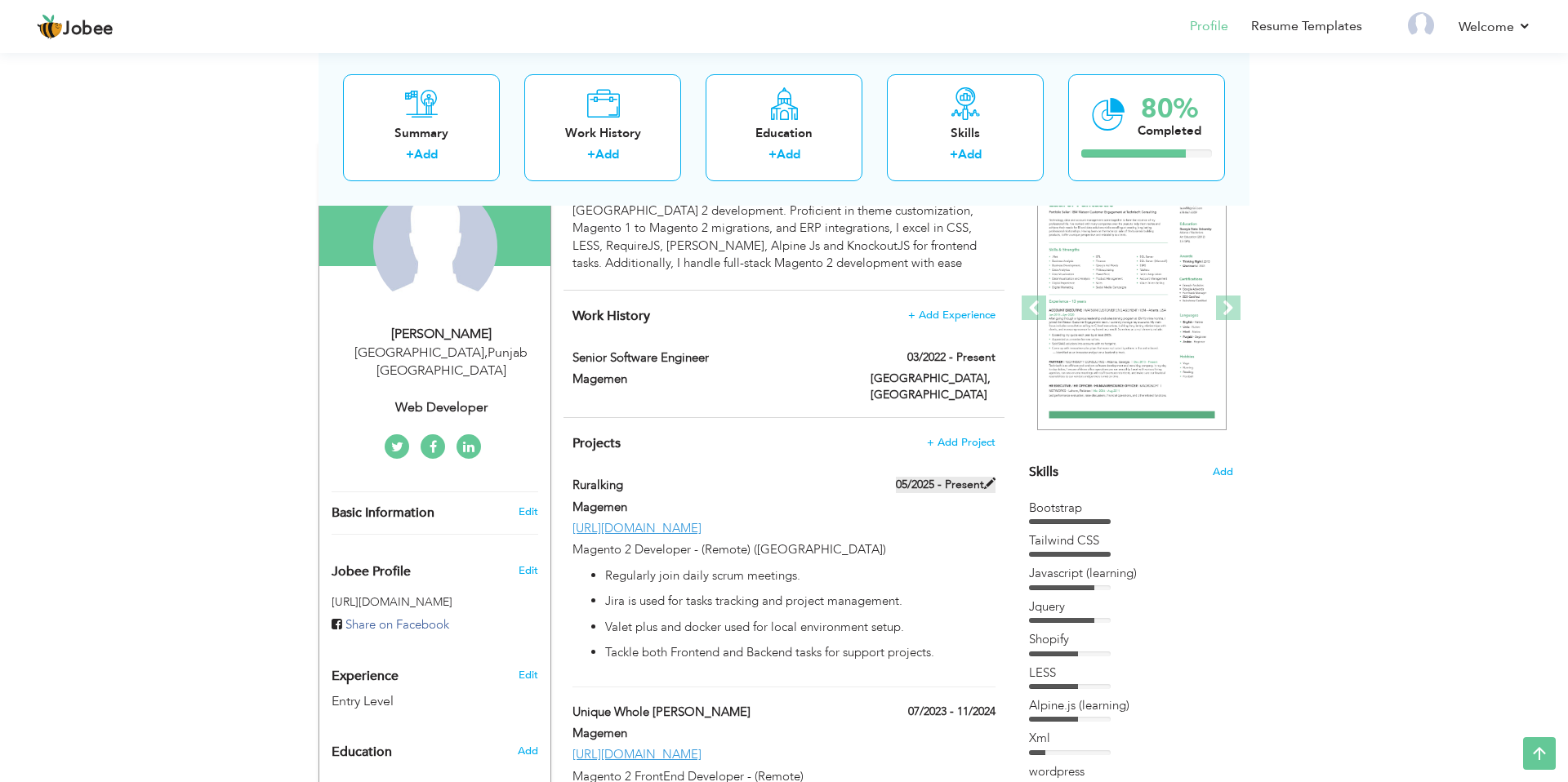
click at [987, 477] on span at bounding box center [990, 483] width 12 height 12
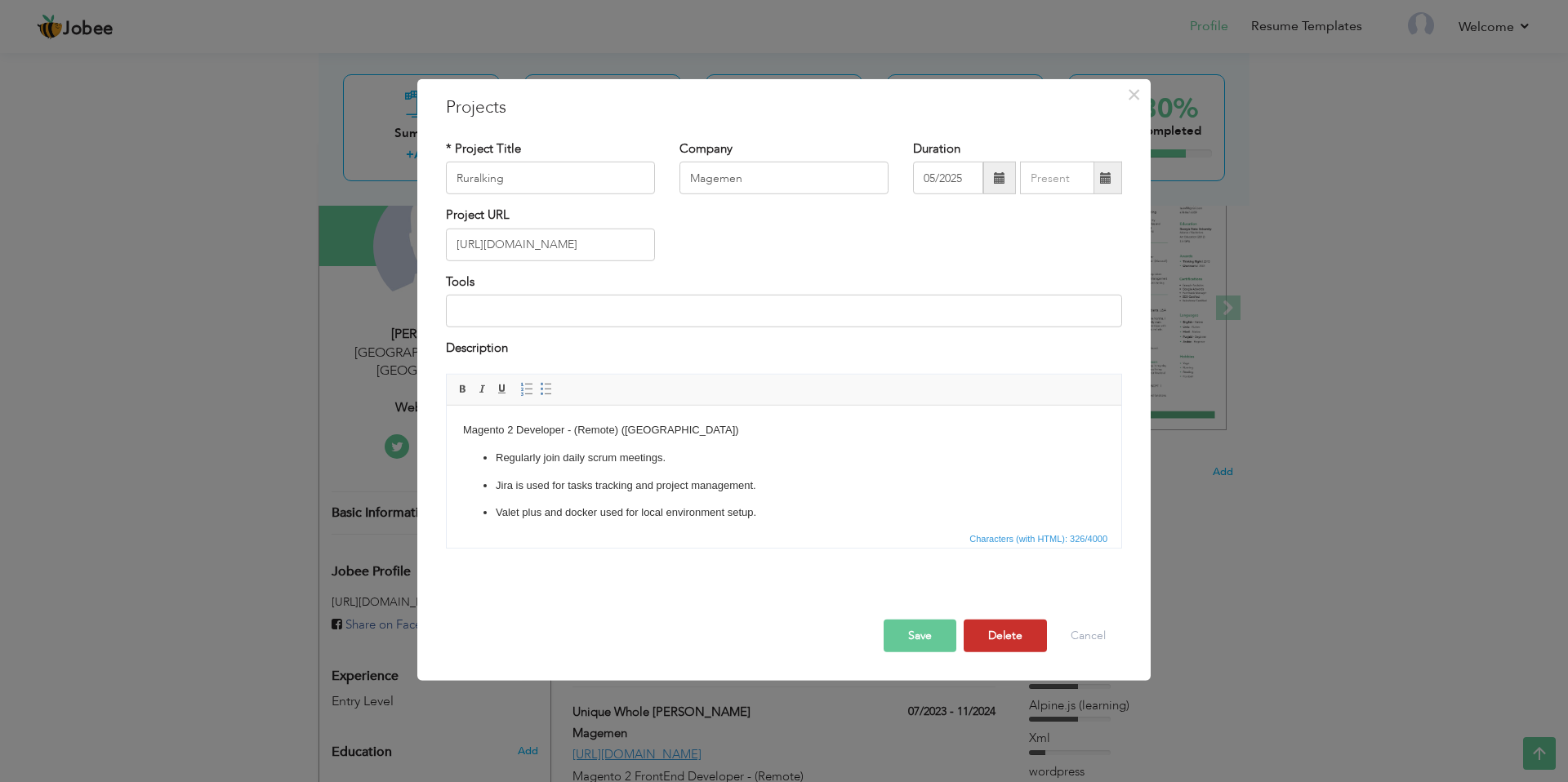
click at [981, 639] on button "Delete" at bounding box center [1005, 634] width 83 height 33
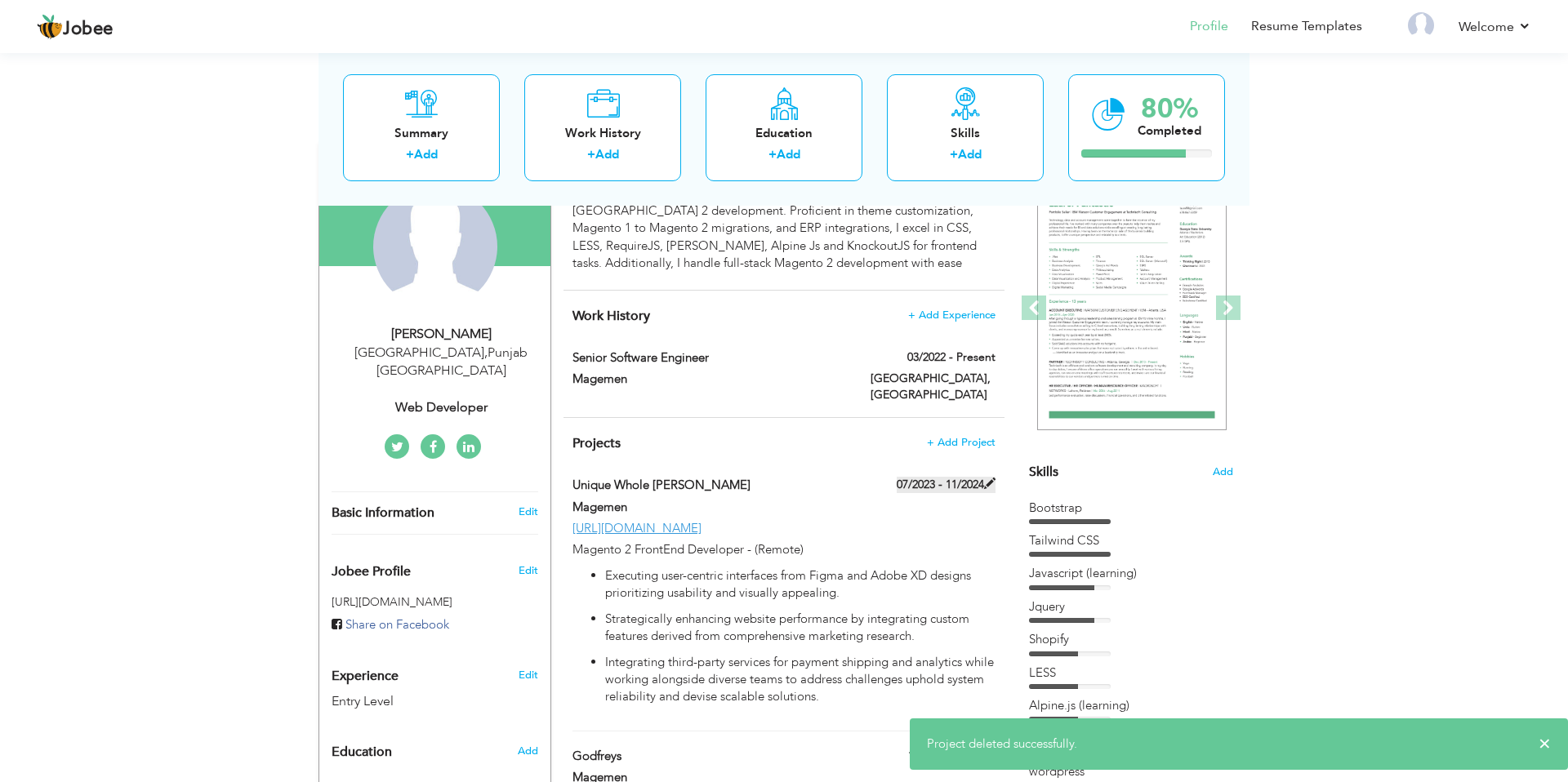
click at [989, 477] on span at bounding box center [990, 483] width 12 height 12
type input "Unique Whole [PERSON_NAME]"
type input "07/2023"
type input "11/2024"
type input "[URL][DOMAIN_NAME]"
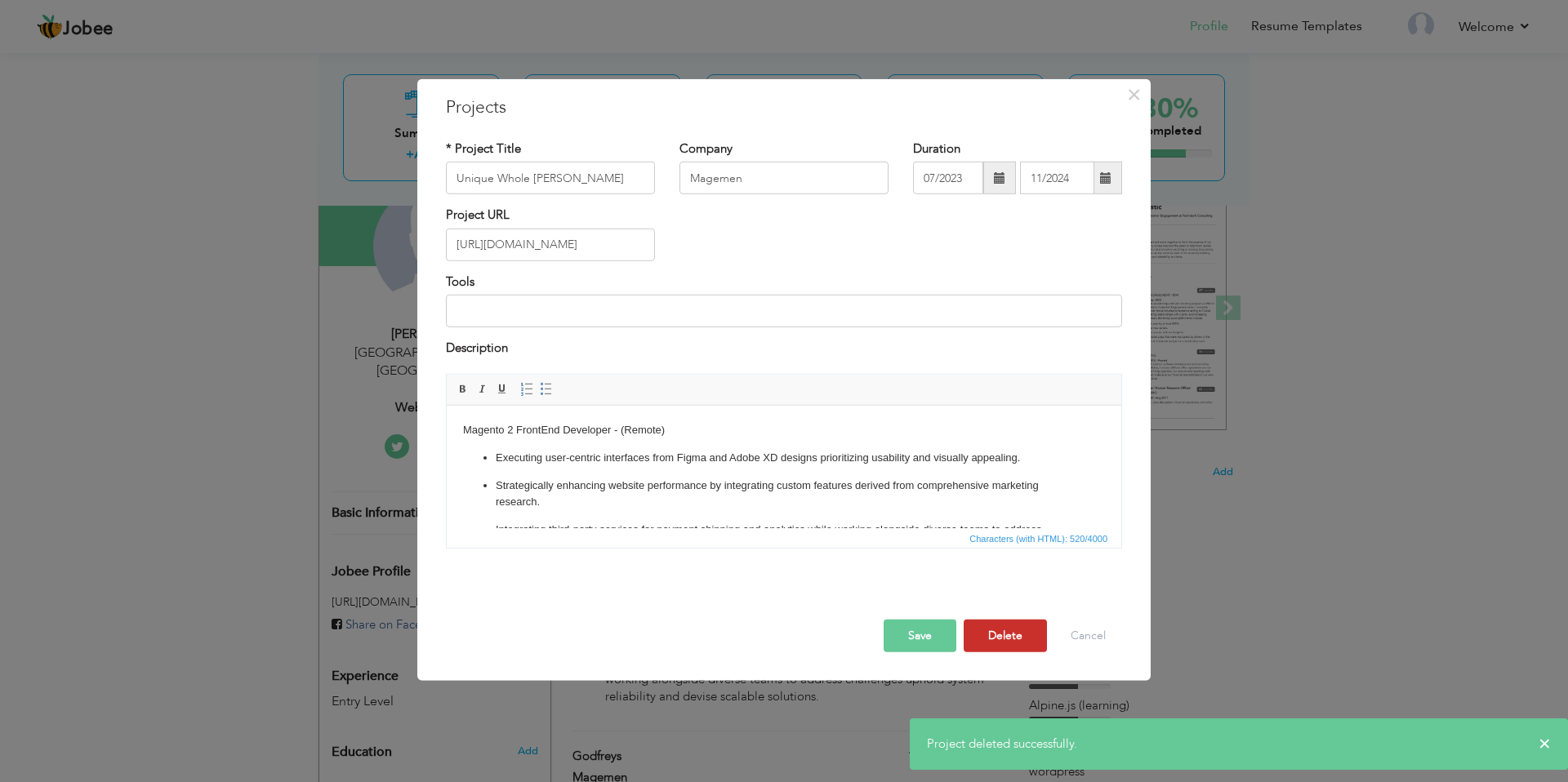
click at [984, 642] on button "Delete" at bounding box center [1005, 634] width 83 height 33
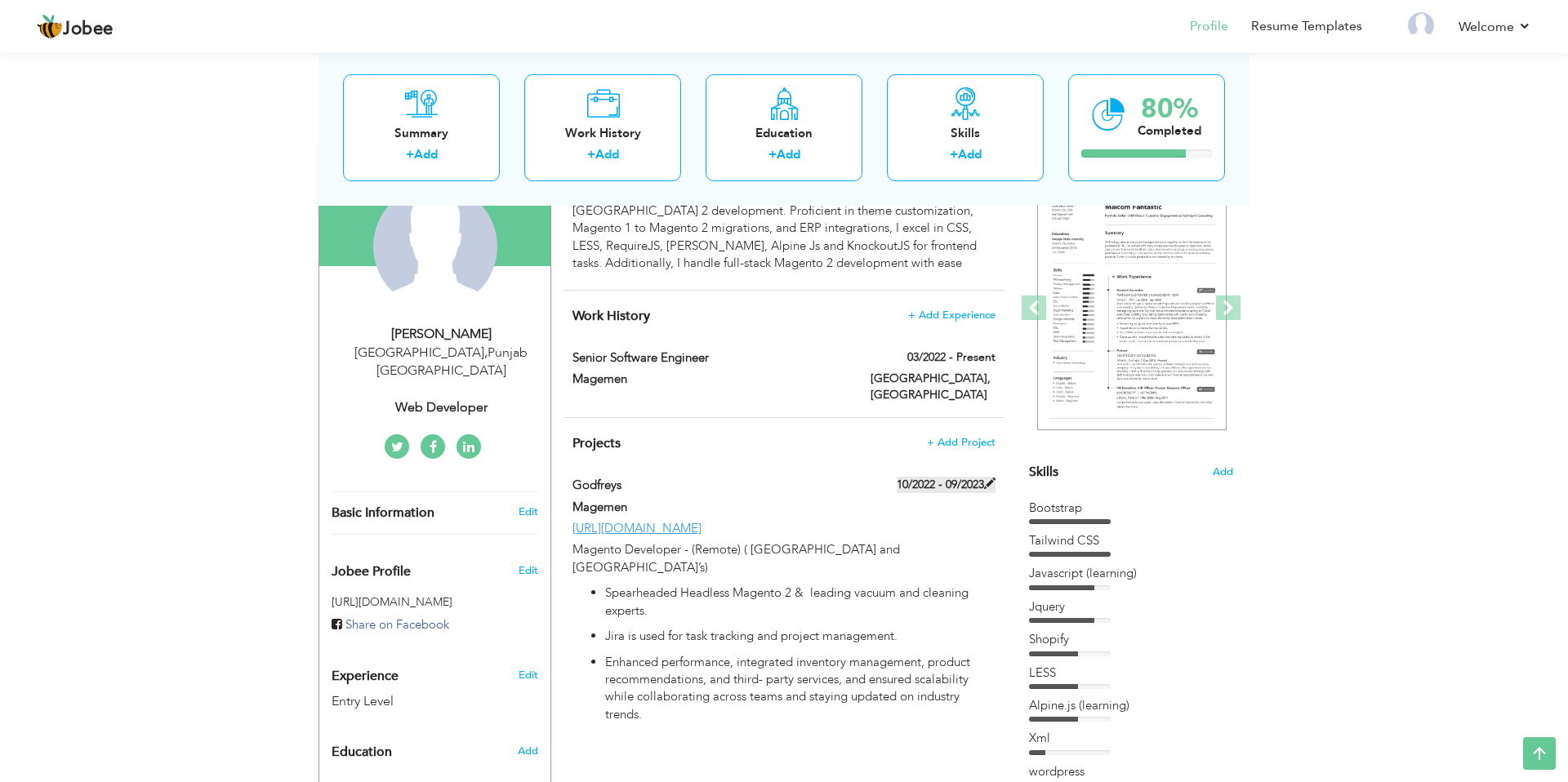
click at [985, 477] on span at bounding box center [990, 483] width 12 height 12
type input "Godfreys"
type input "10/2022"
type input "09/2023"
type input "[URL][DOMAIN_NAME]"
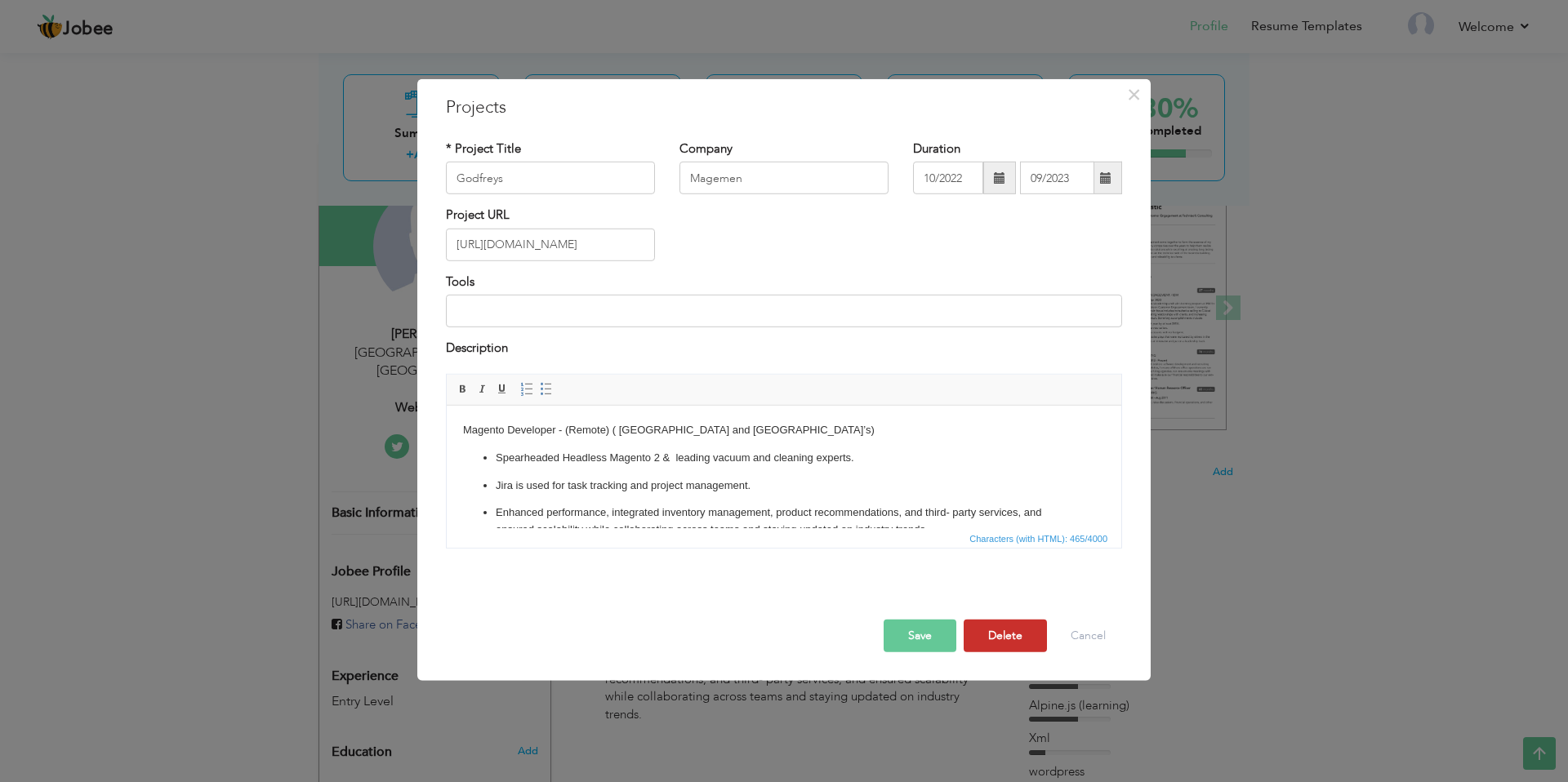
click at [975, 627] on button "Delete" at bounding box center [1005, 634] width 83 height 33
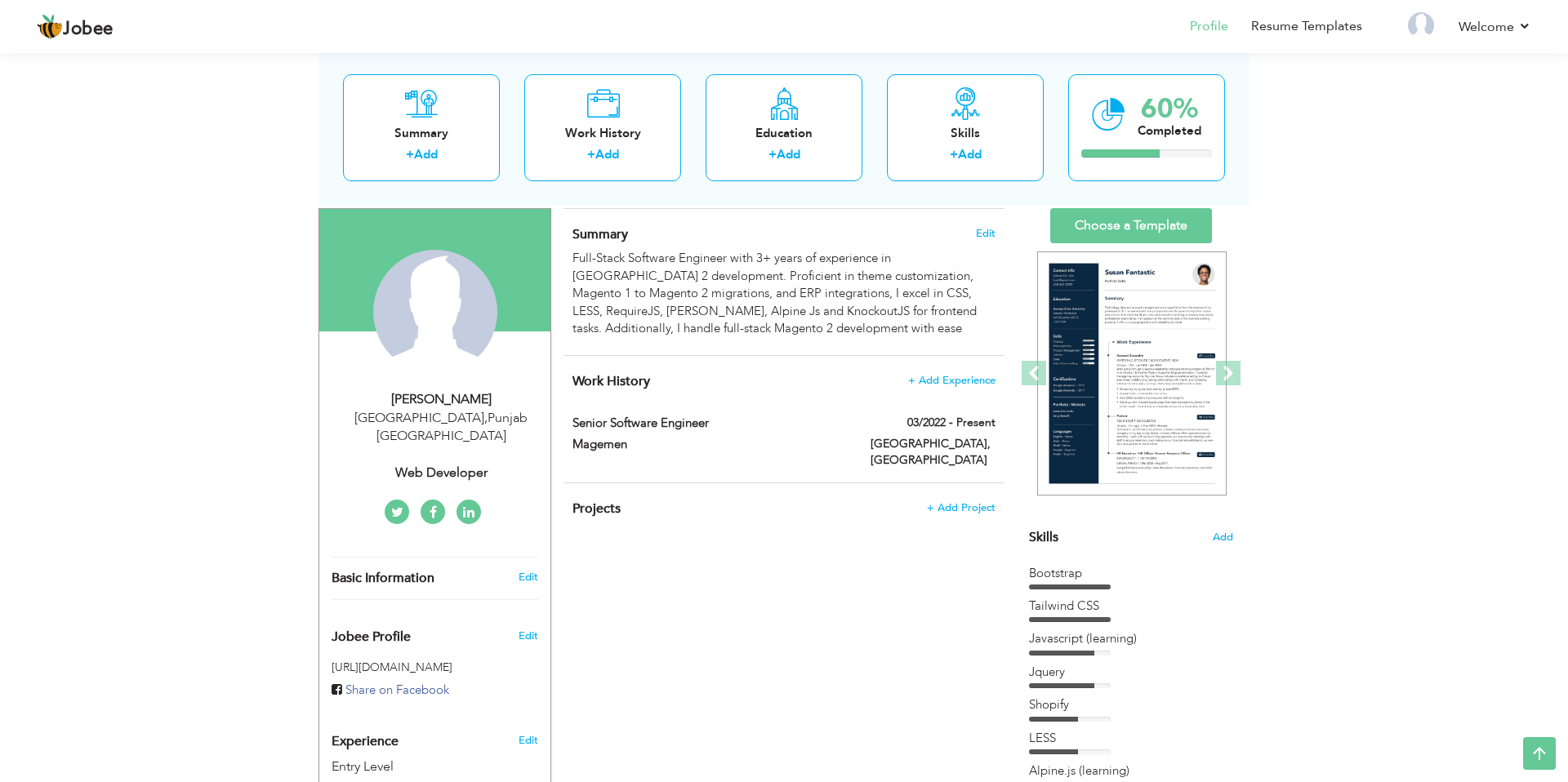
scroll to position [86, 0]
